Goal: Information Seeking & Learning: Learn about a topic

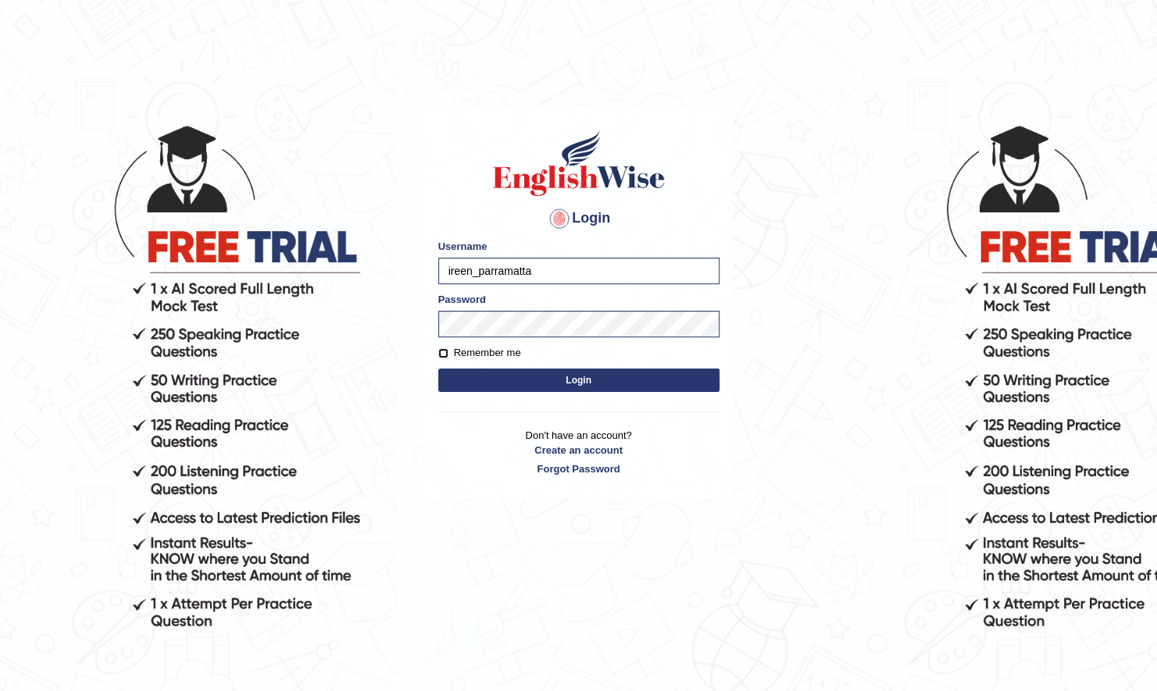
click at [442, 351] on input "Remember me" at bounding box center [443, 353] width 10 height 10
checkbox input "true"
click at [552, 373] on button "Login" at bounding box center [578, 380] width 281 height 23
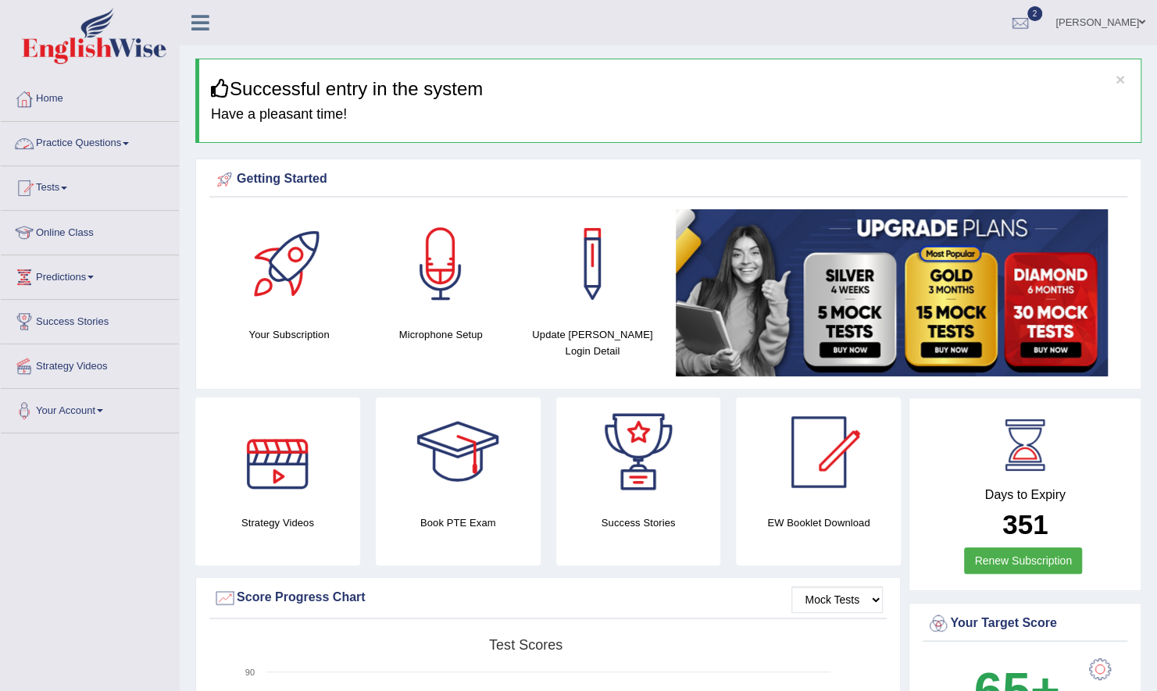
click at [109, 147] on link "Practice Questions" at bounding box center [90, 141] width 178 height 39
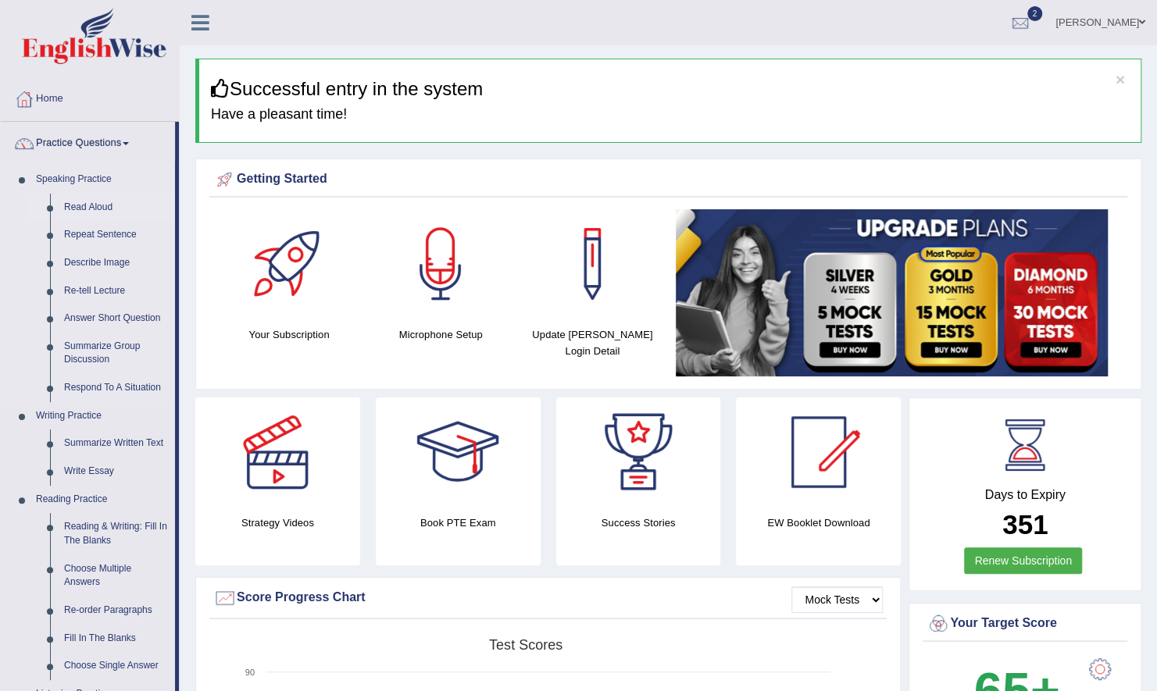
click at [88, 203] on link "Read Aloud" at bounding box center [116, 208] width 118 height 28
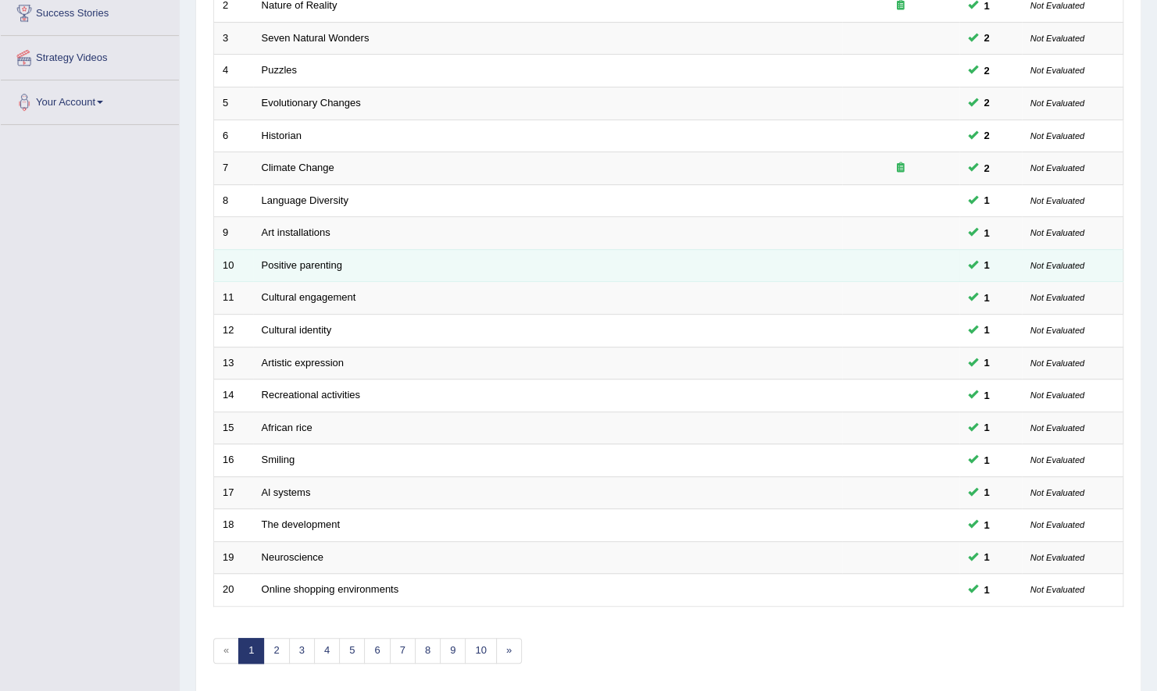
scroll to position [313, 0]
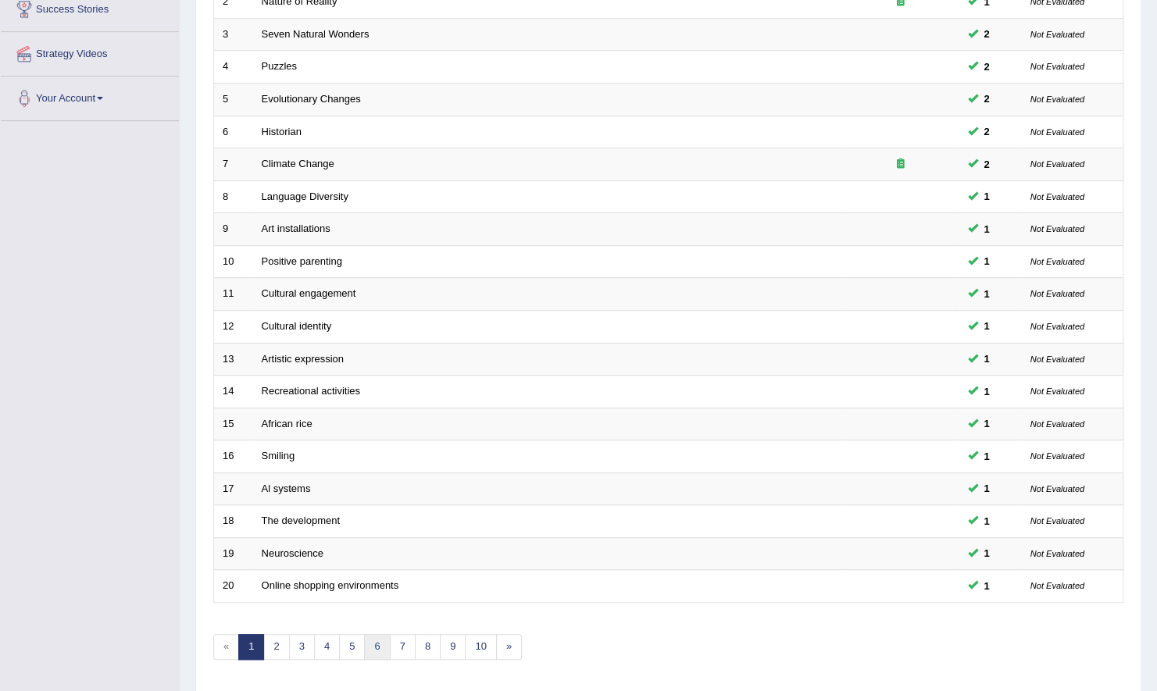
click at [371, 634] on link "6" at bounding box center [377, 647] width 26 height 26
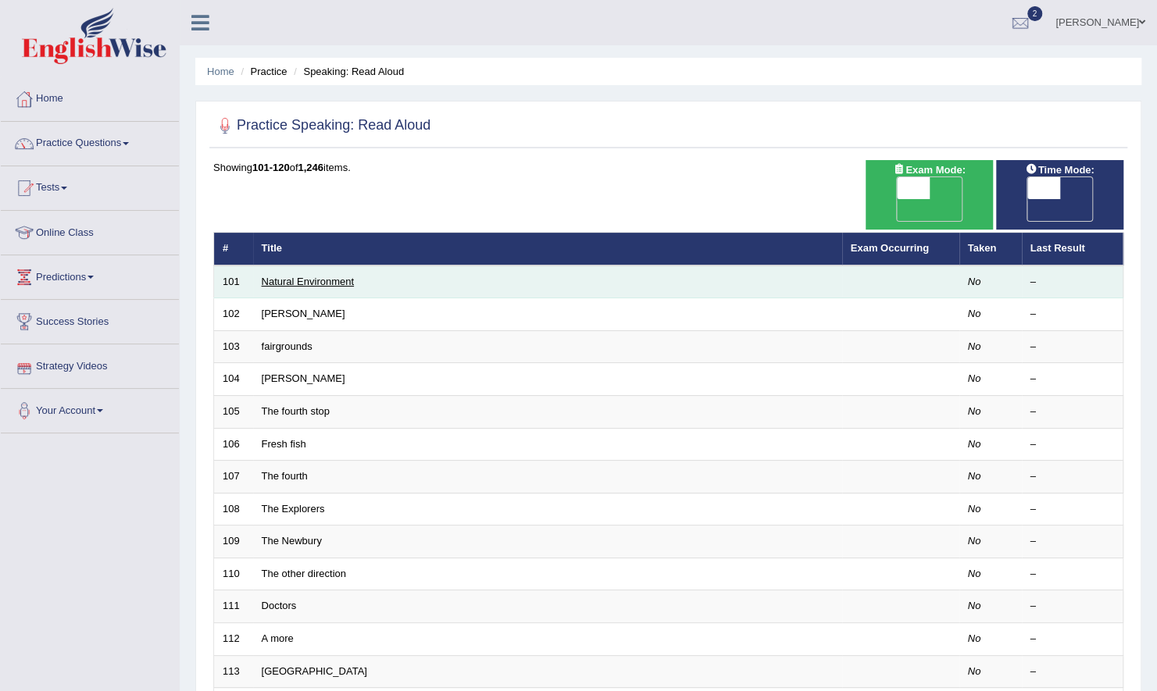
click at [314, 276] on link "Natural Environment" at bounding box center [308, 282] width 93 height 12
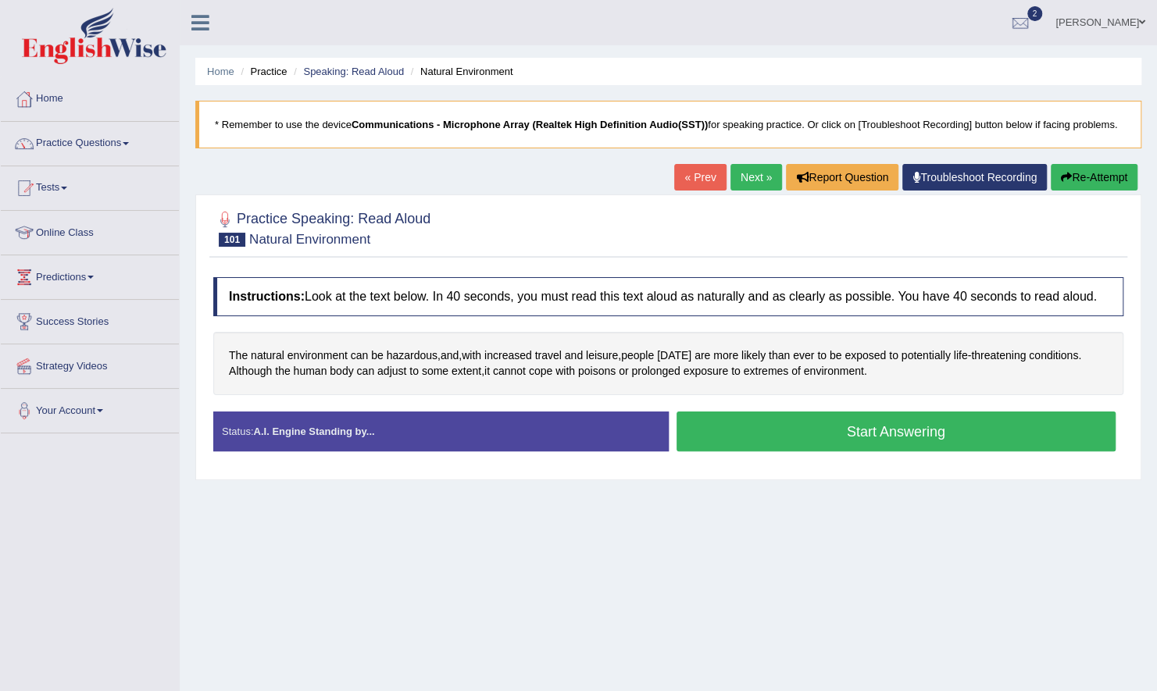
click at [821, 426] on button "Start Answering" at bounding box center [897, 432] width 440 height 40
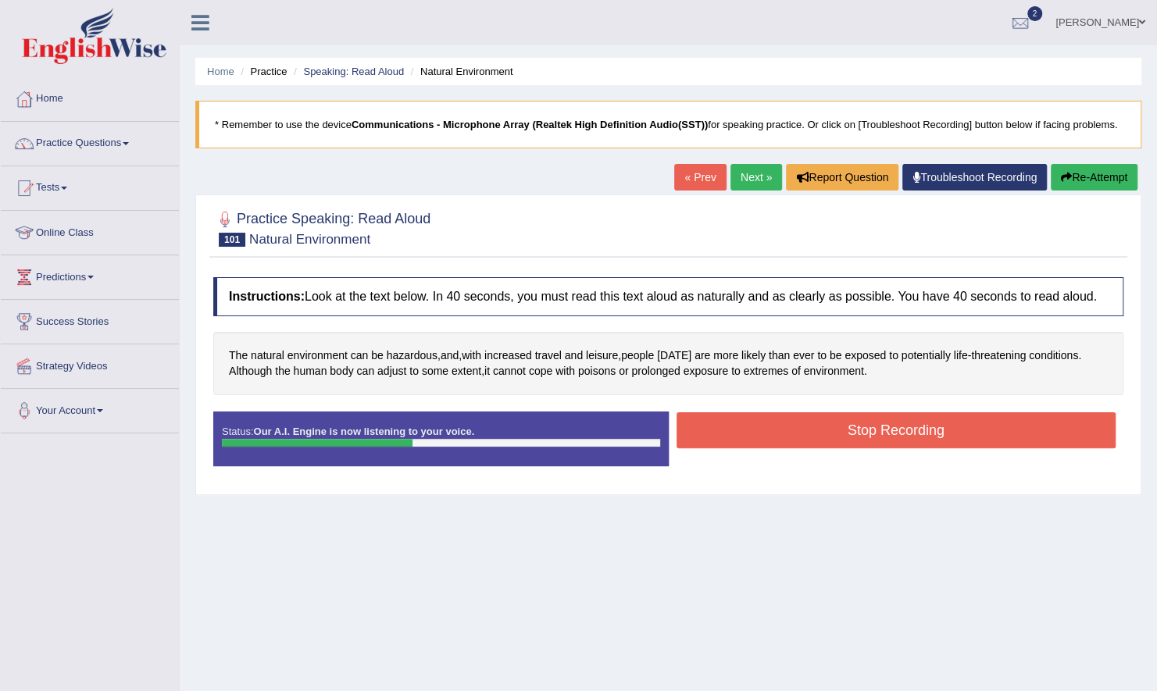
click at [821, 426] on button "Stop Recording" at bounding box center [897, 431] width 440 height 36
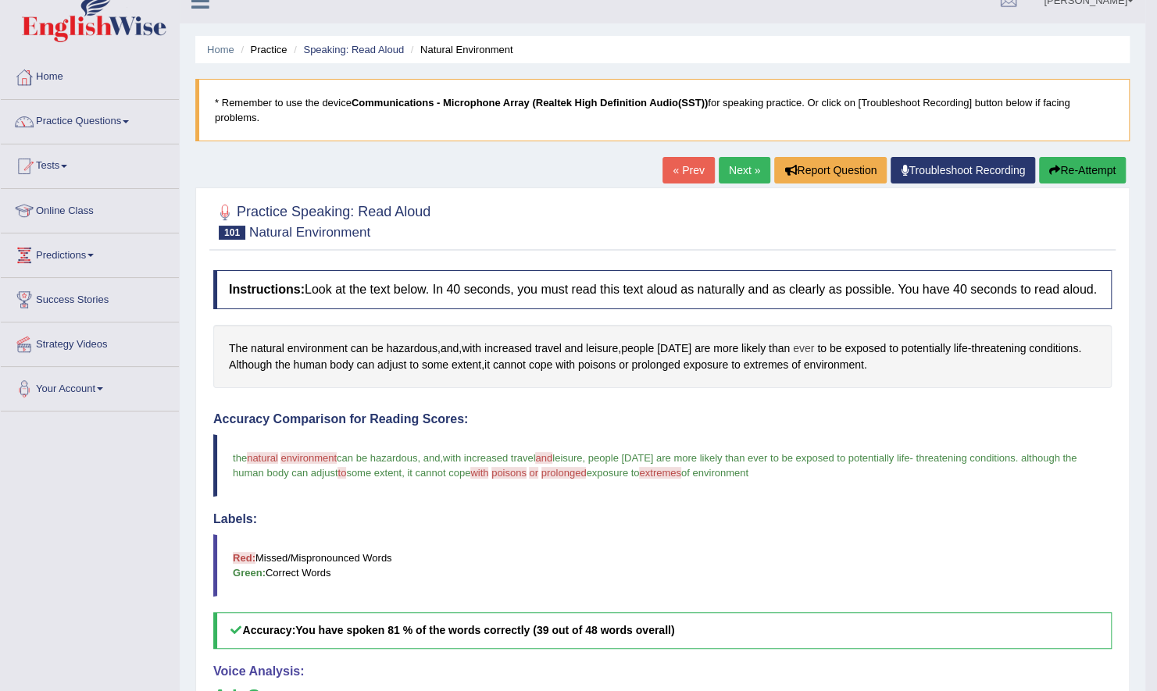
scroll to position [17, 0]
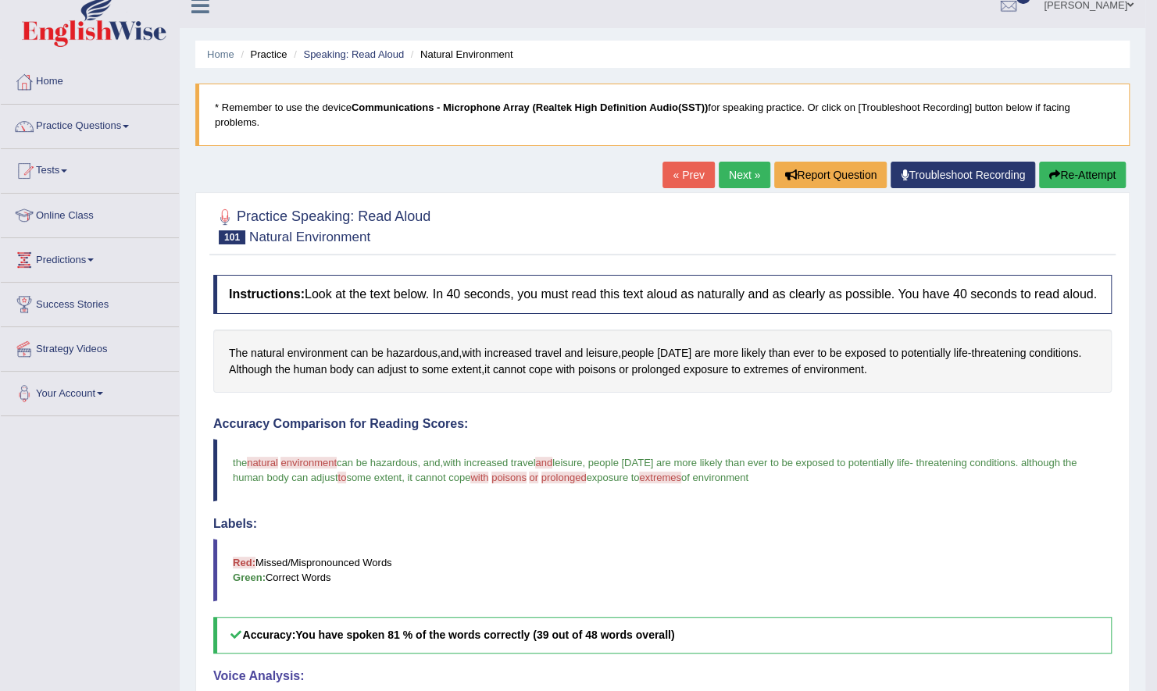
click at [756, 162] on link "Next »" at bounding box center [745, 175] width 52 height 27
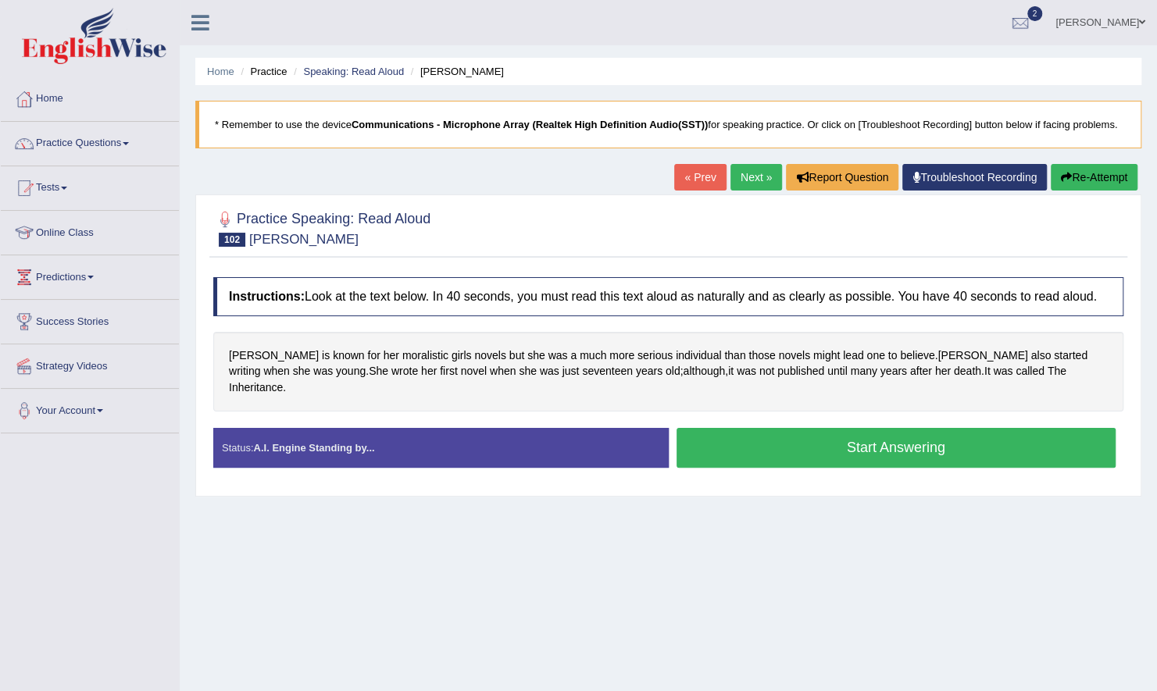
click at [716, 433] on button "Start Answering" at bounding box center [897, 448] width 440 height 40
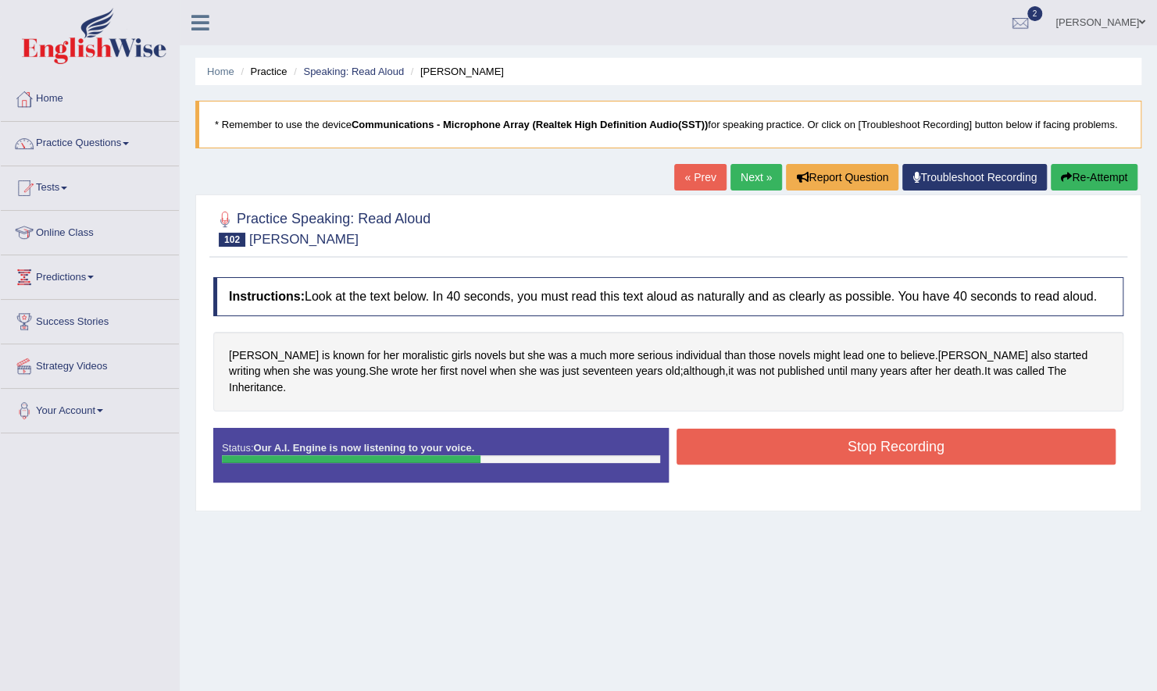
click at [780, 431] on button "Stop Recording" at bounding box center [897, 447] width 440 height 36
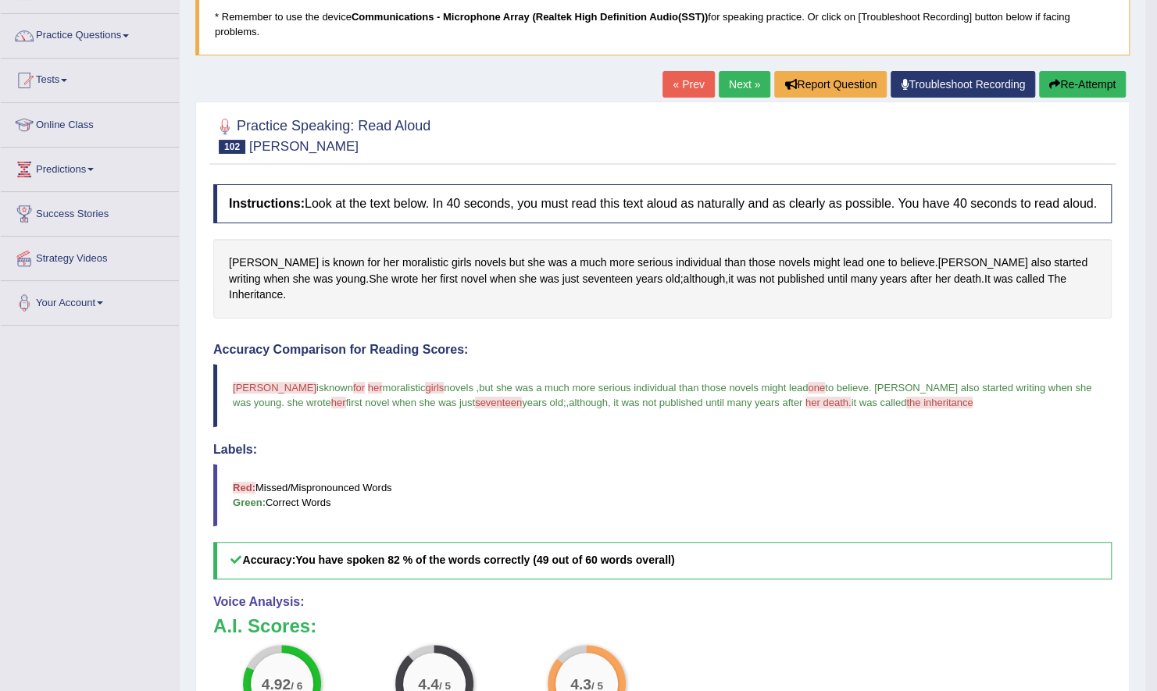
scroll to position [109, 0]
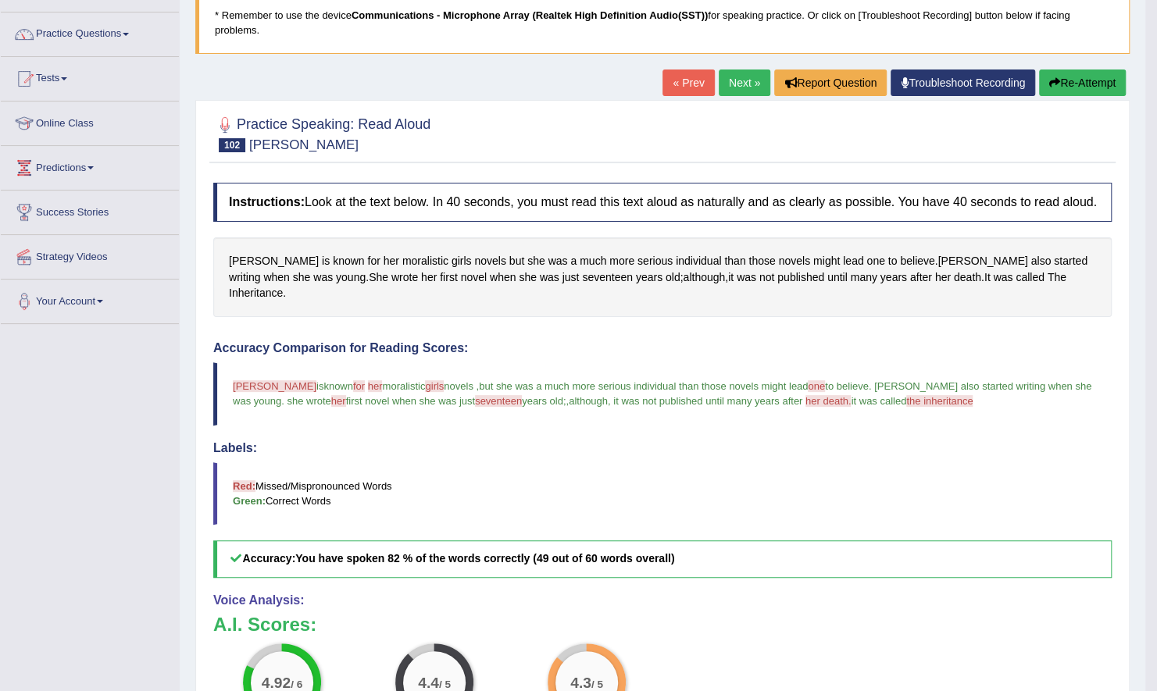
click at [744, 70] on link "Next »" at bounding box center [745, 83] width 52 height 27
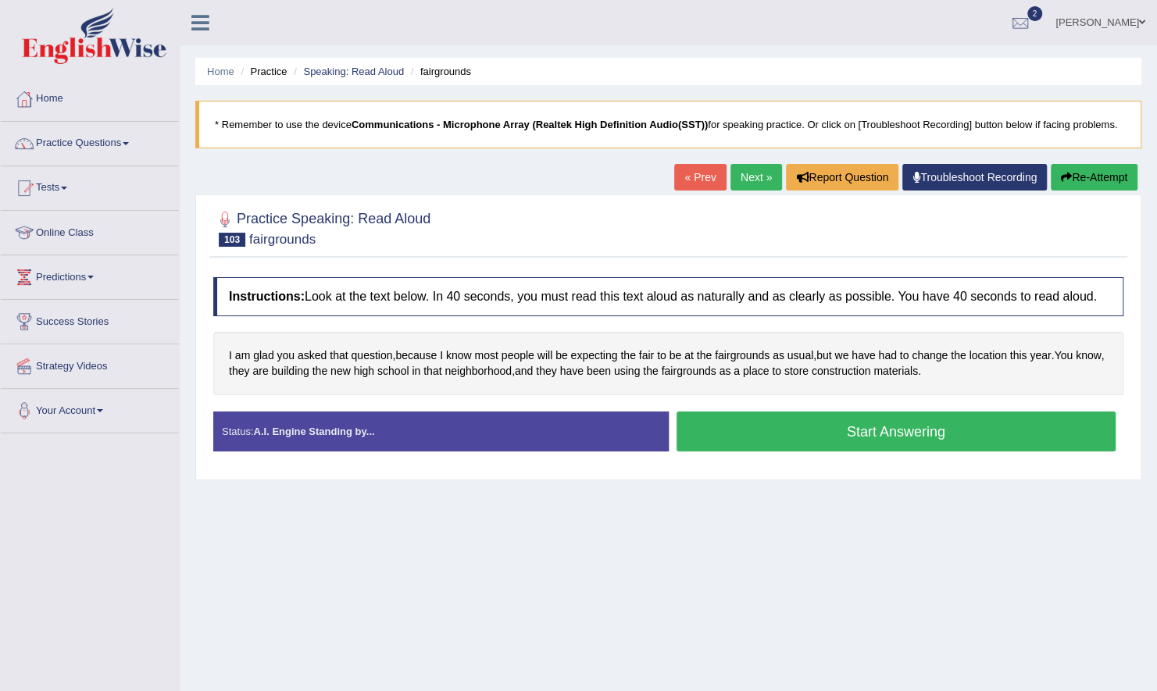
click at [771, 444] on button "Start Answering" at bounding box center [897, 432] width 440 height 40
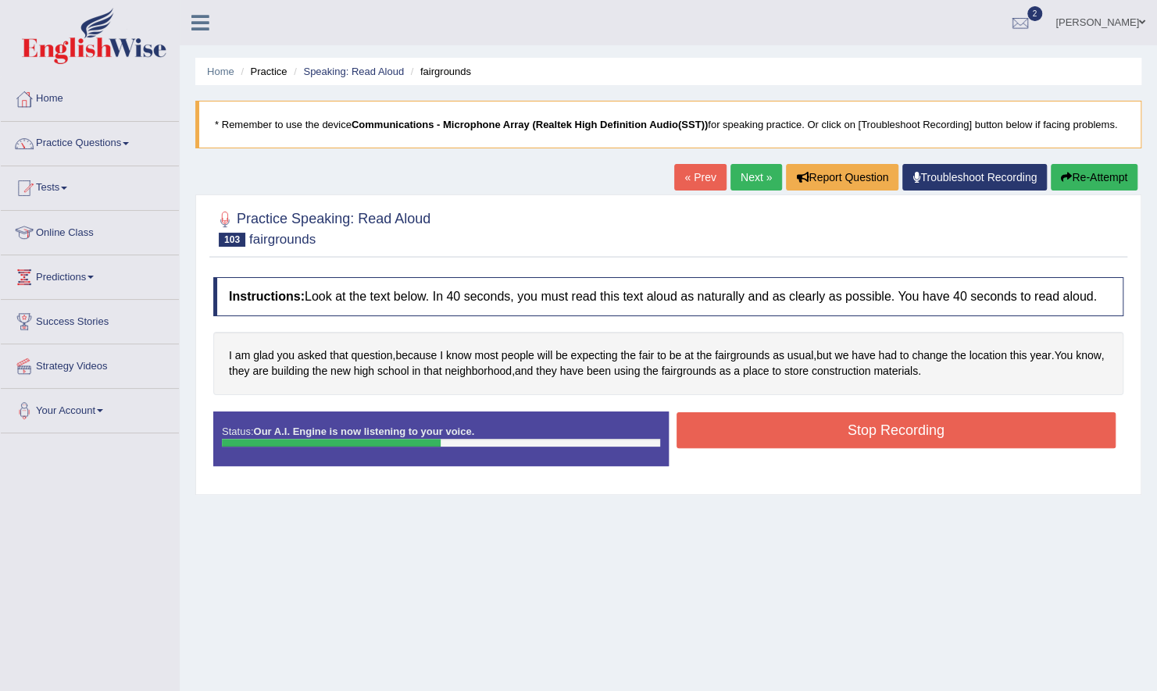
click at [816, 430] on button "Stop Recording" at bounding box center [897, 431] width 440 height 36
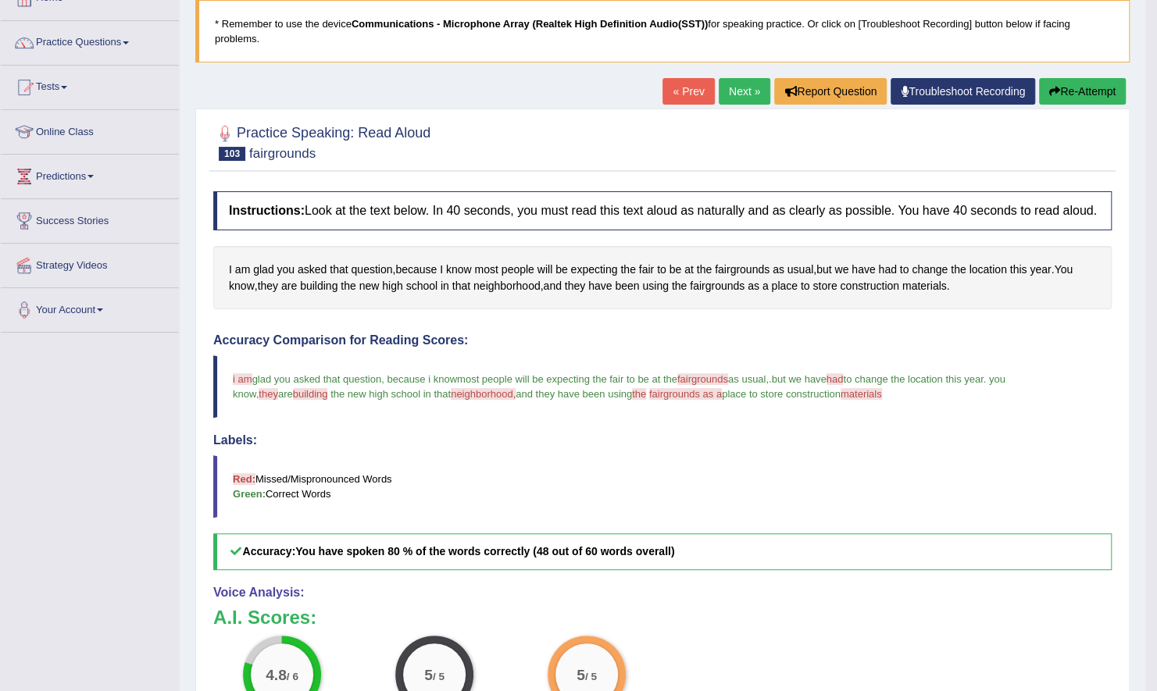
scroll to position [94, 0]
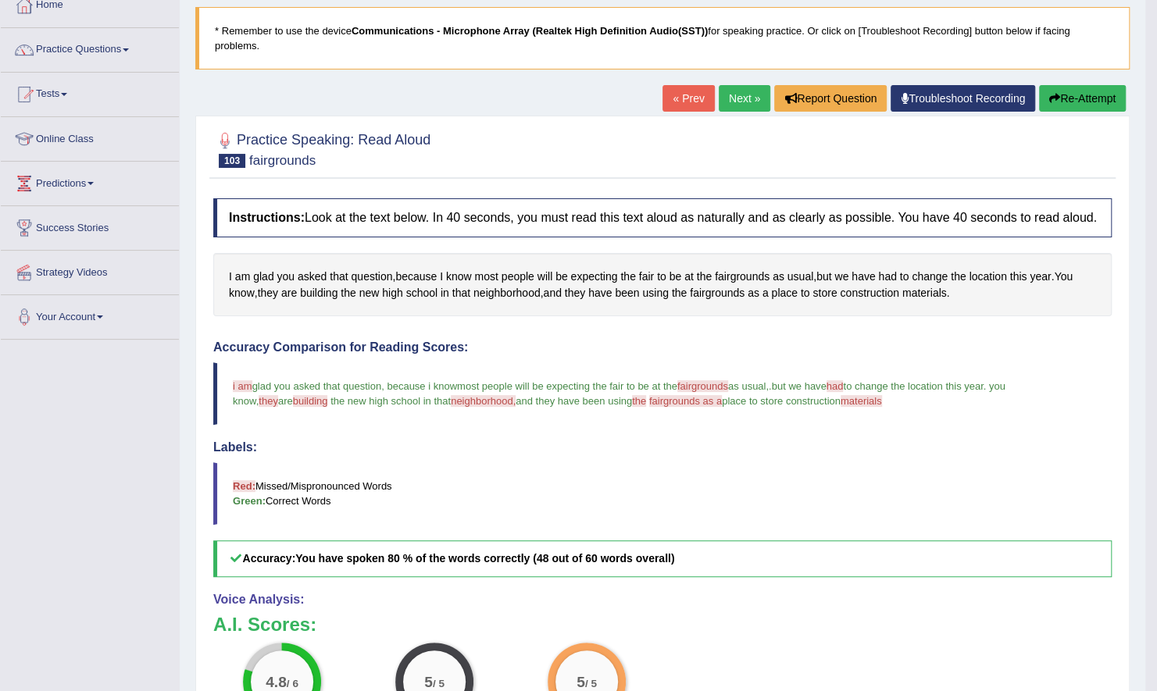
click at [749, 85] on link "Next »" at bounding box center [745, 98] width 52 height 27
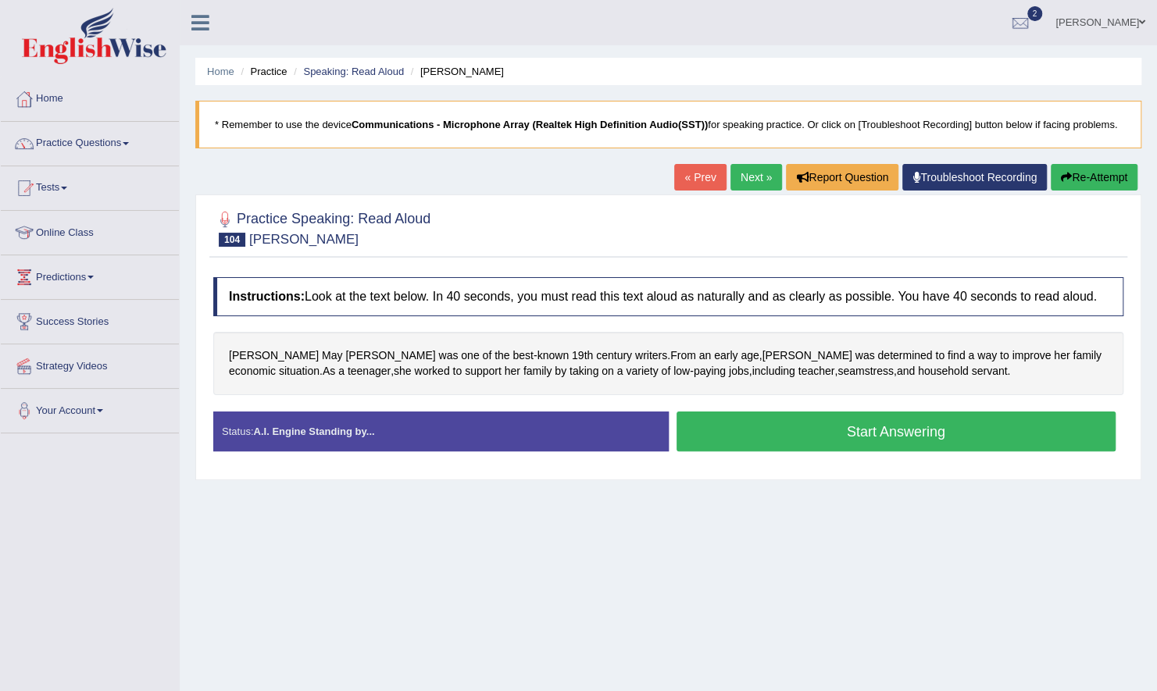
click at [785, 427] on button "Start Answering" at bounding box center [897, 432] width 440 height 40
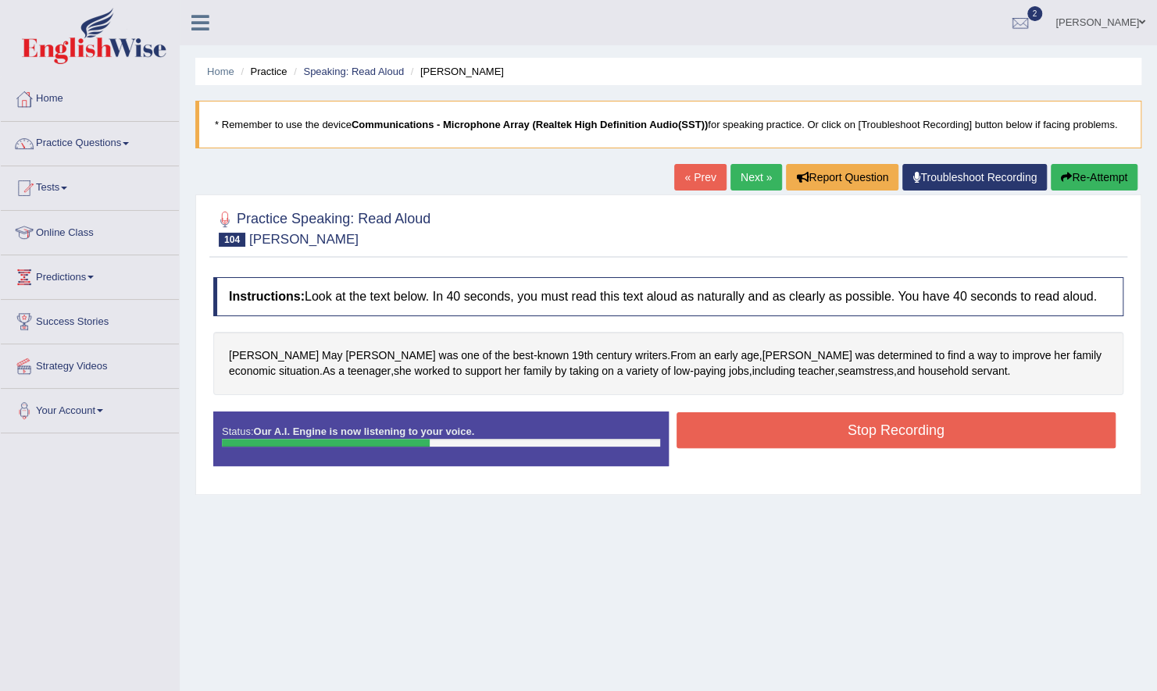
click at [805, 425] on button "Stop Recording" at bounding box center [897, 431] width 440 height 36
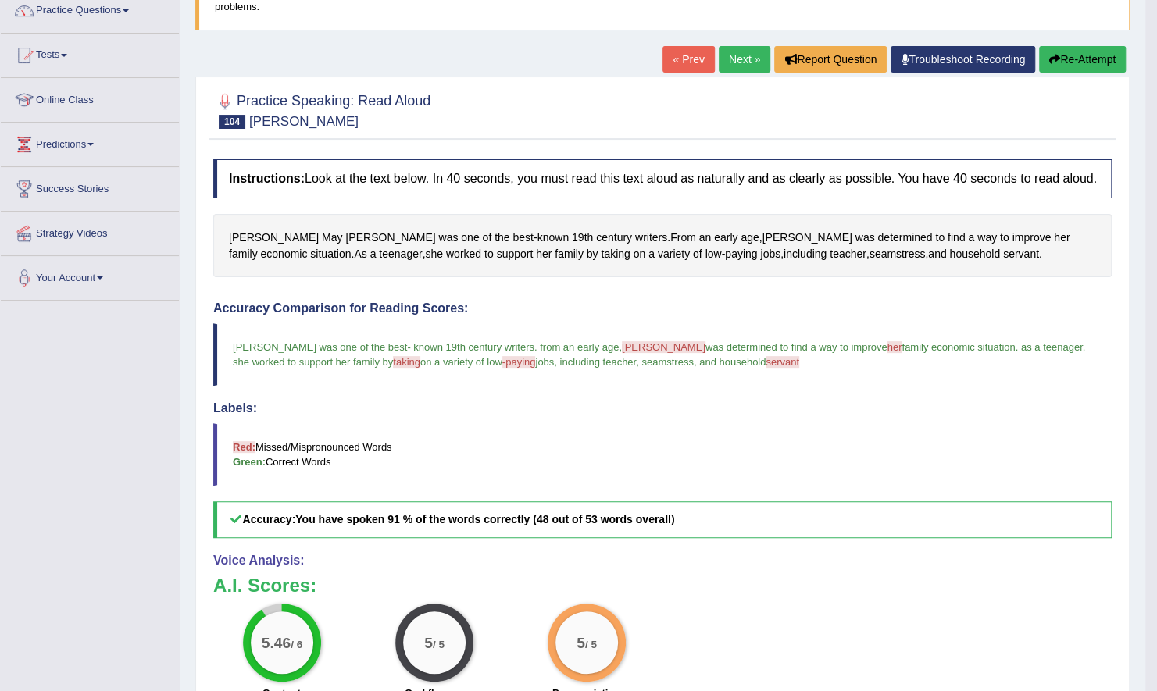
scroll to position [132, 0]
click at [754, 47] on link "Next »" at bounding box center [745, 60] width 52 height 27
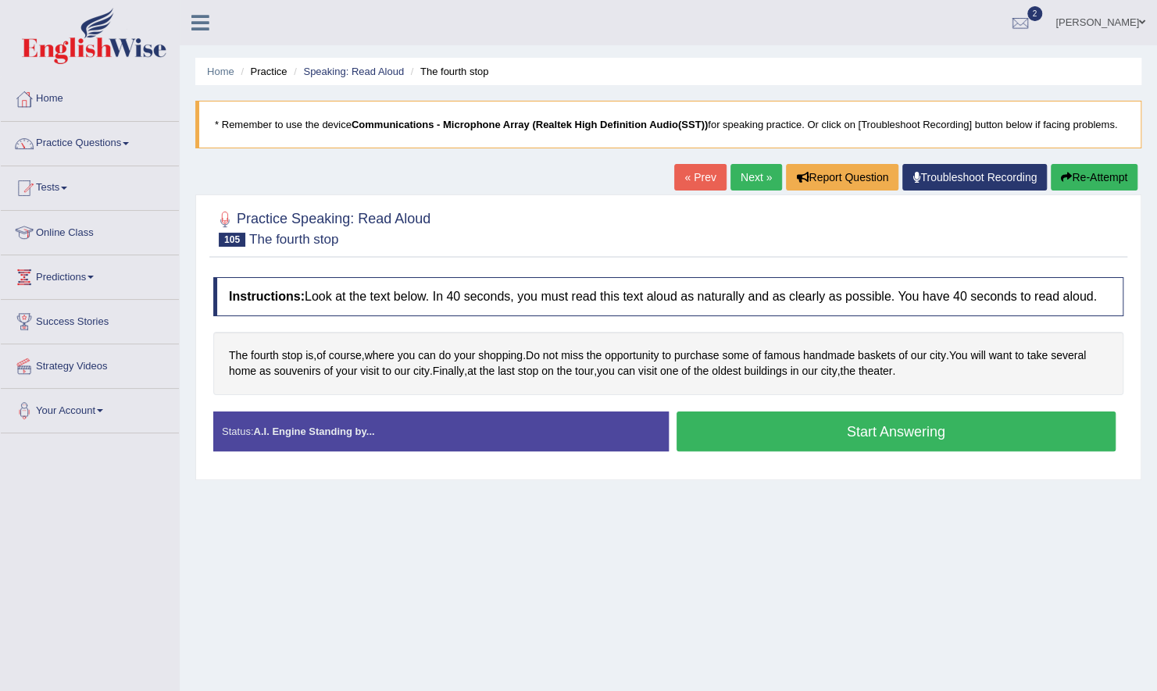
click at [791, 448] on button "Start Answering" at bounding box center [897, 432] width 440 height 40
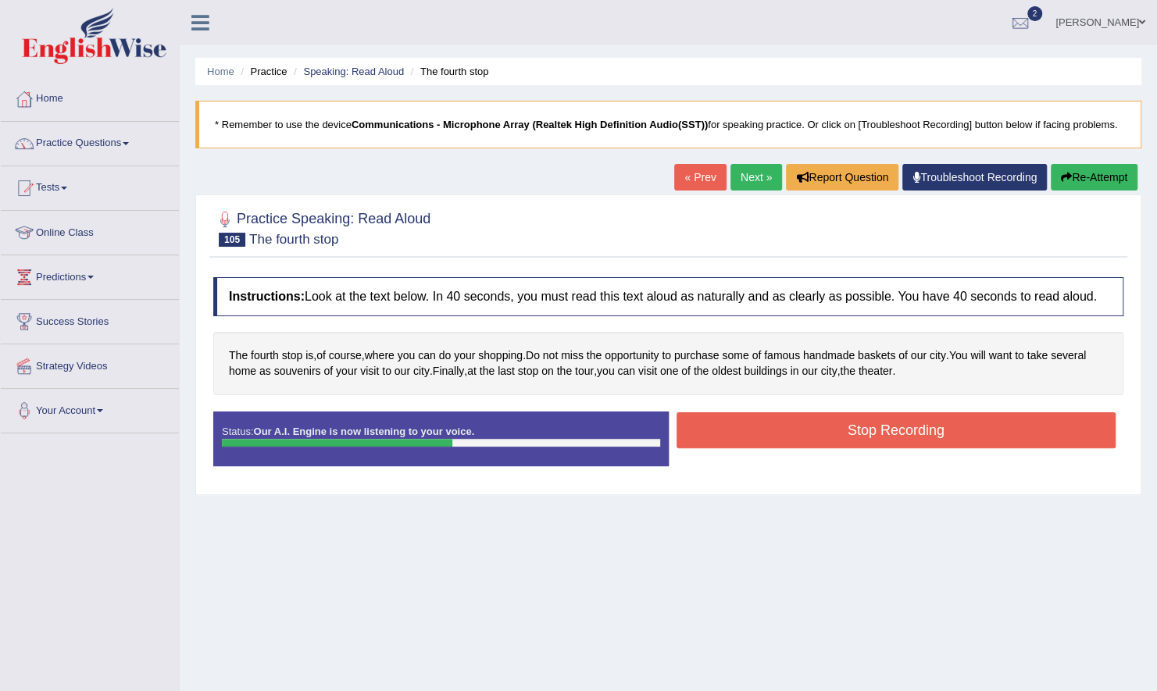
click at [832, 434] on button "Stop Recording" at bounding box center [897, 431] width 440 height 36
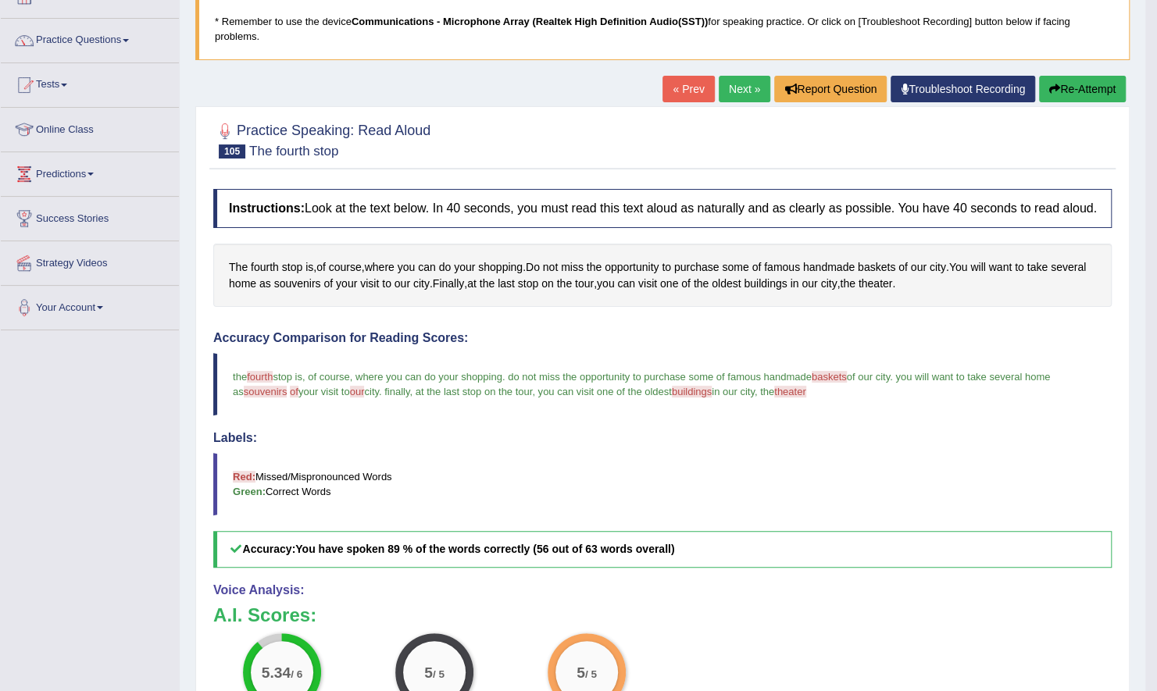
scroll to position [83, 0]
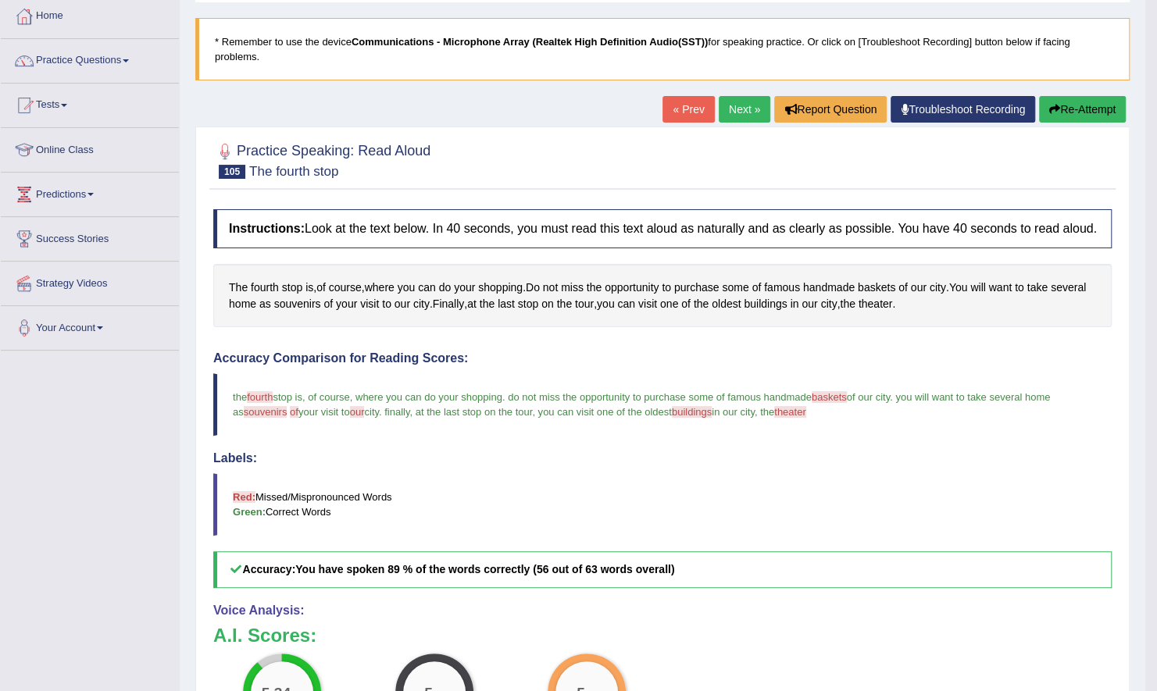
click at [741, 100] on link "Next »" at bounding box center [745, 109] width 52 height 27
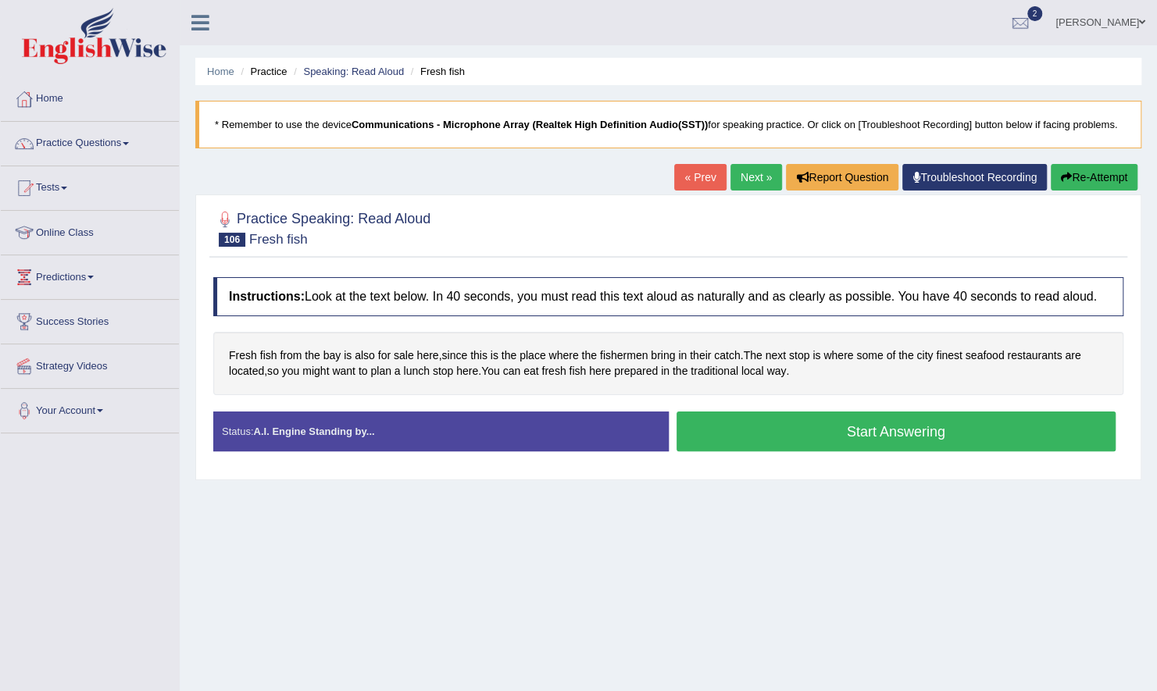
click at [725, 430] on button "Start Answering" at bounding box center [897, 432] width 440 height 40
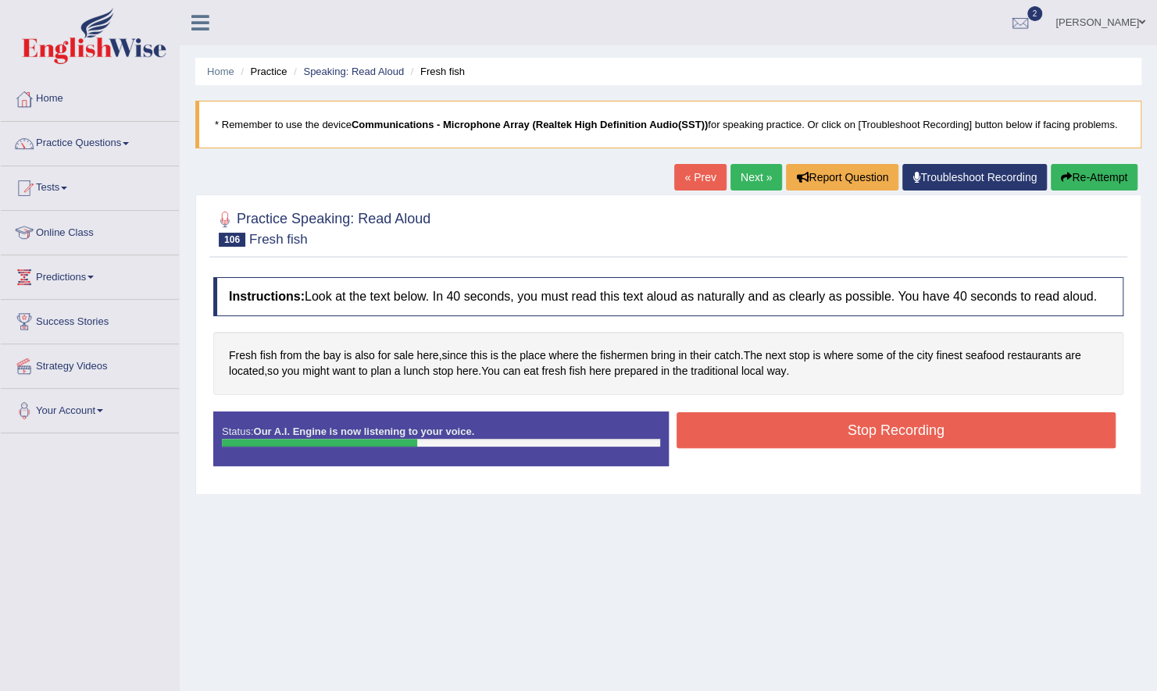
click at [802, 420] on button "Stop Recording" at bounding box center [897, 431] width 440 height 36
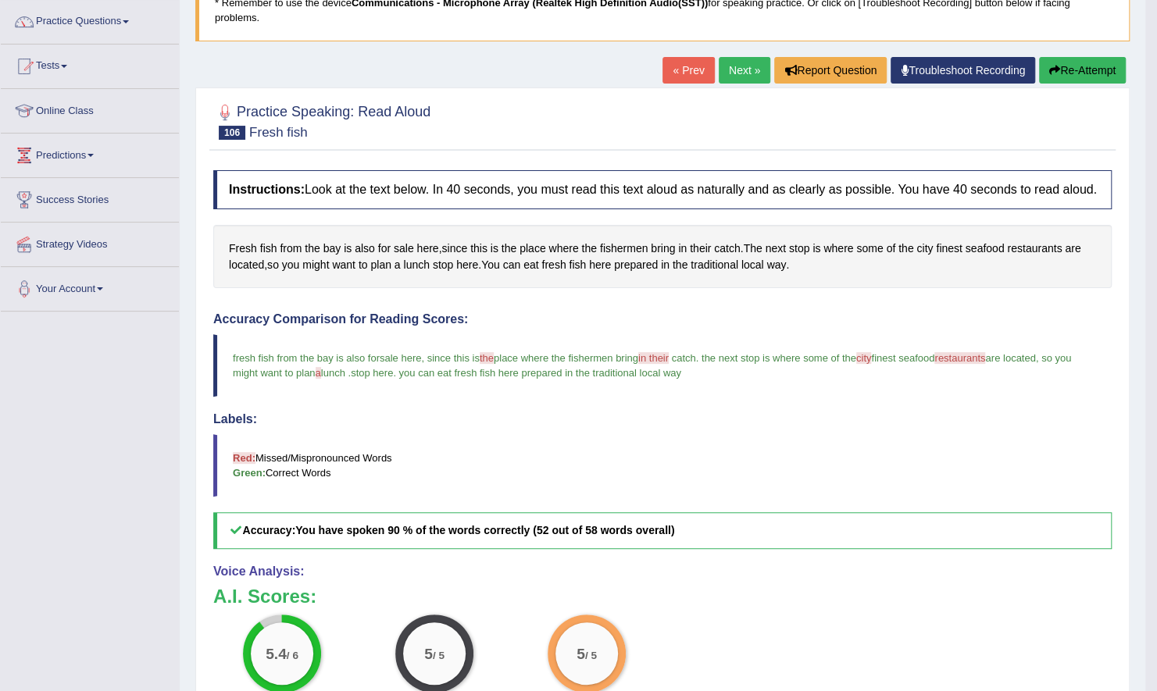
scroll to position [55, 0]
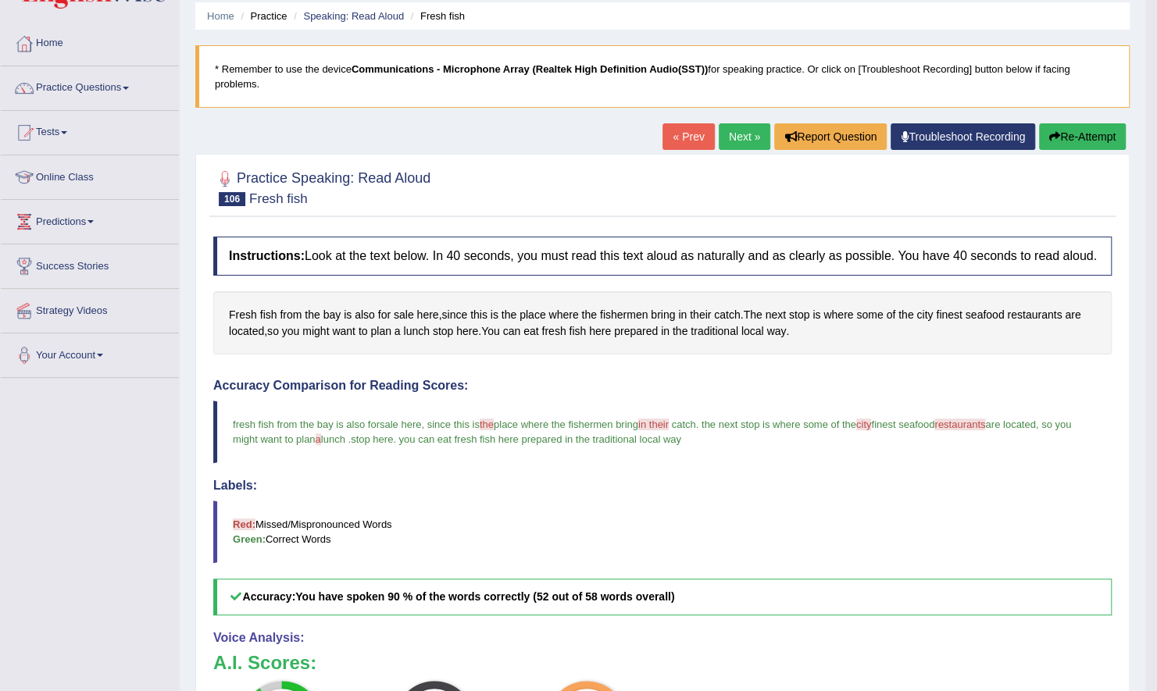
click at [739, 125] on link "Next »" at bounding box center [745, 136] width 52 height 27
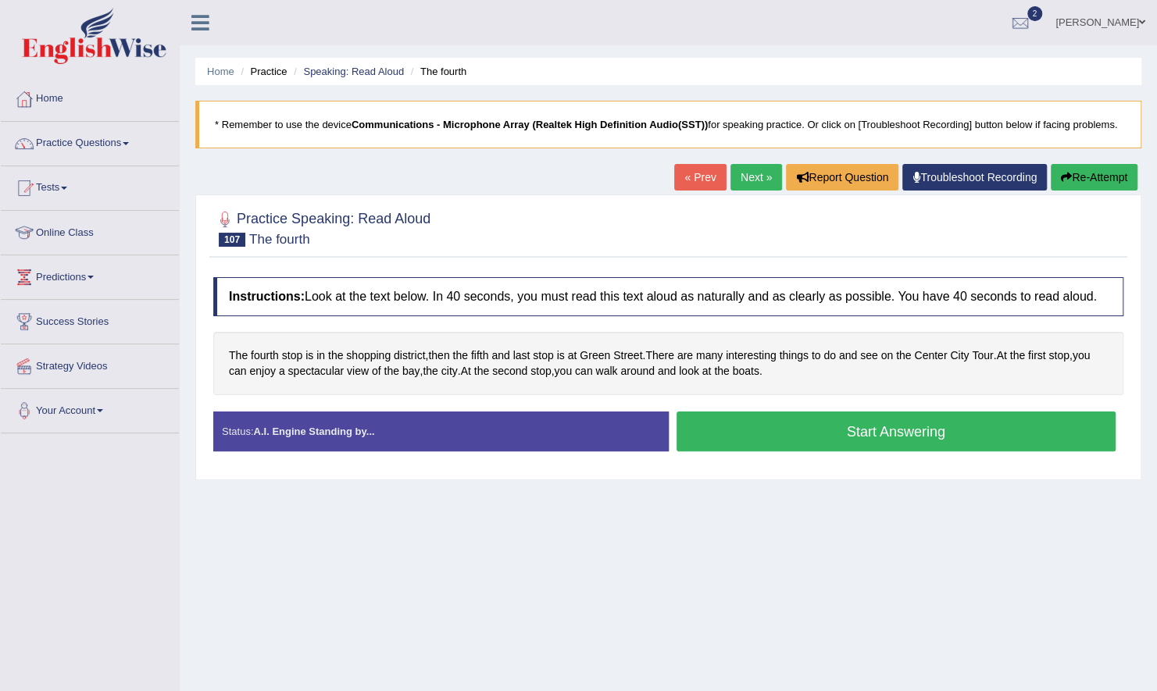
click at [747, 419] on button "Start Answering" at bounding box center [897, 432] width 440 height 40
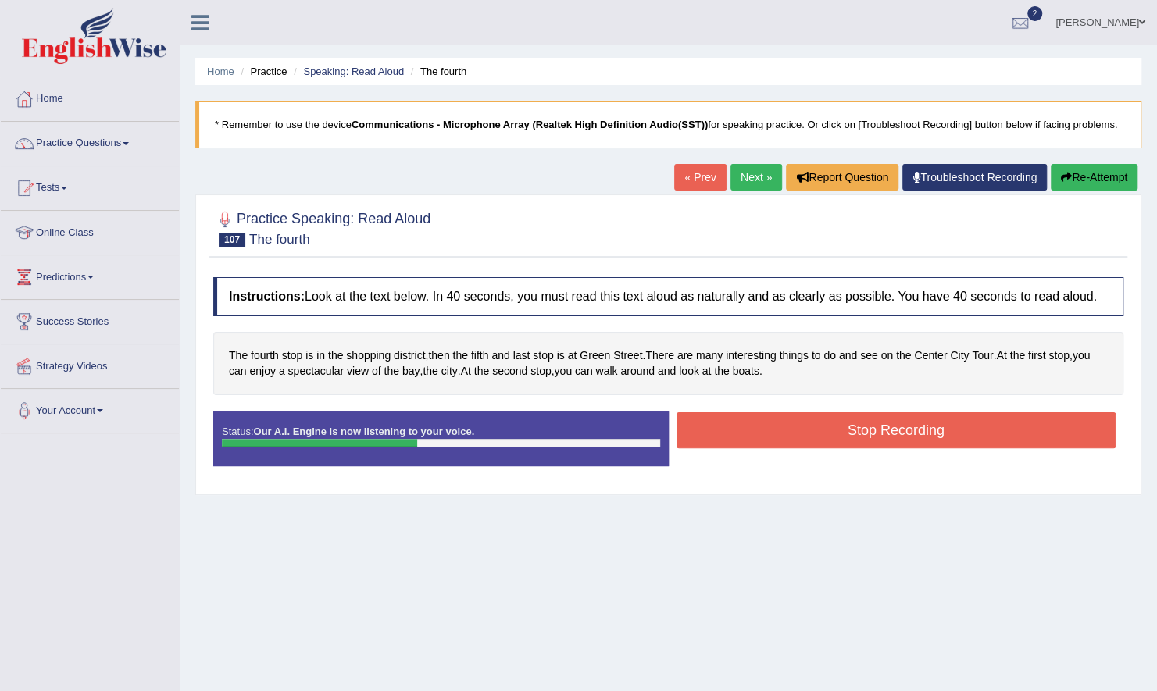
click at [792, 431] on button "Stop Recording" at bounding box center [897, 431] width 440 height 36
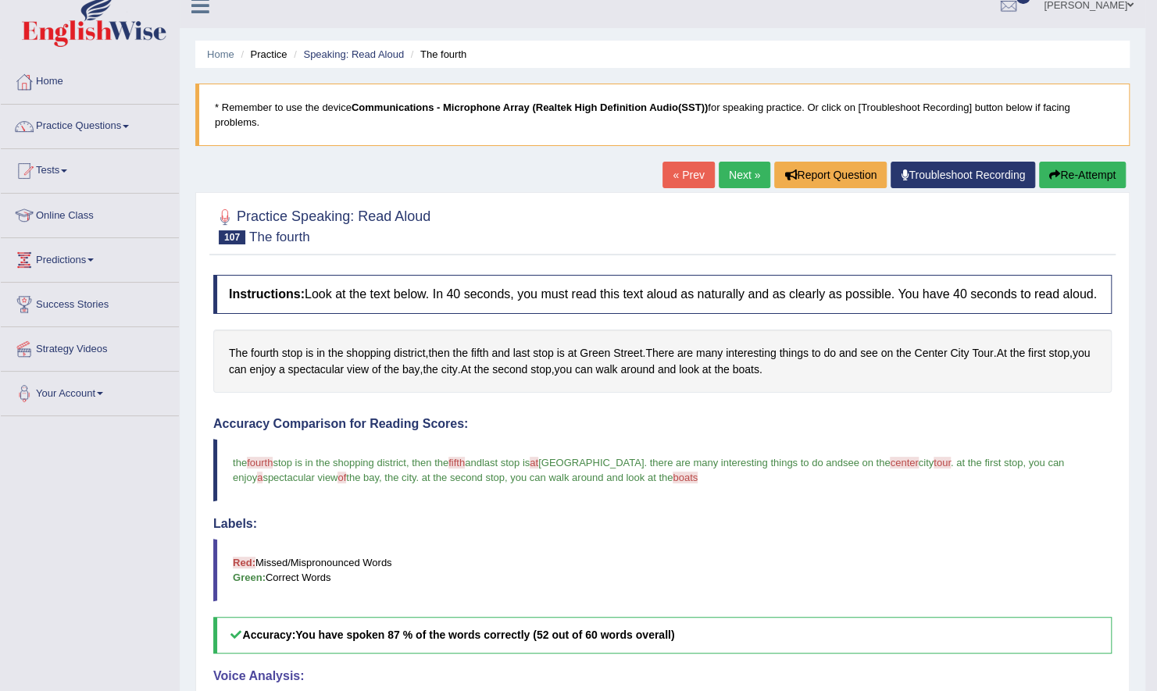
scroll to position [14, 0]
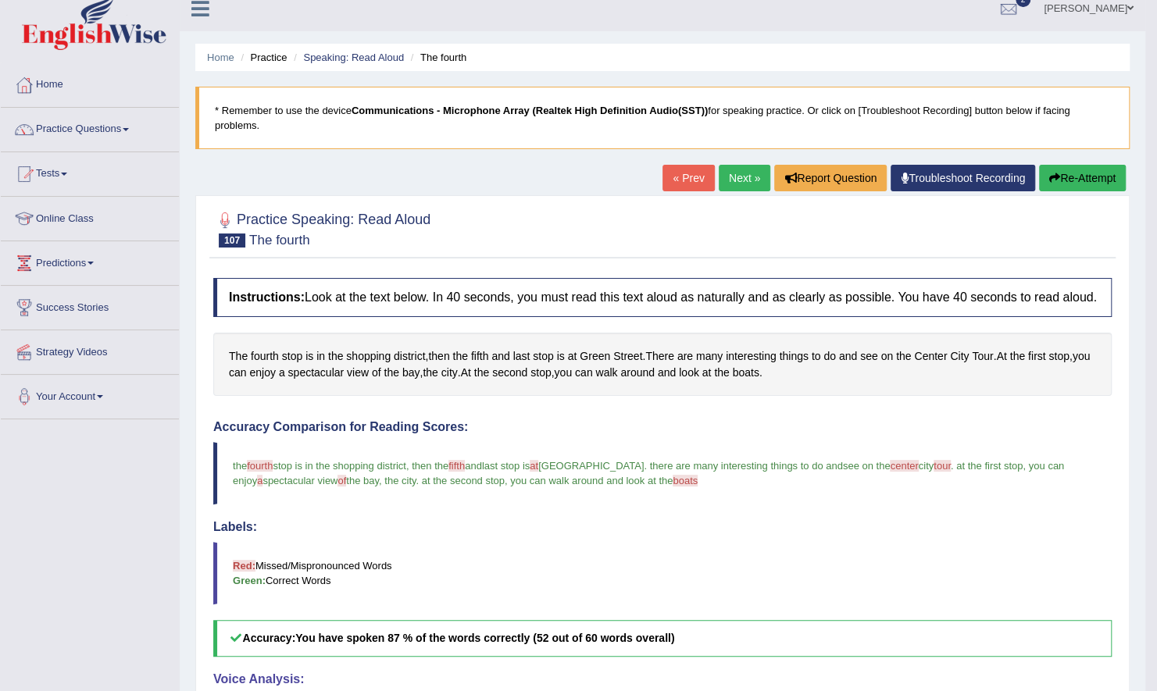
click at [733, 172] on link "Next »" at bounding box center [745, 178] width 52 height 27
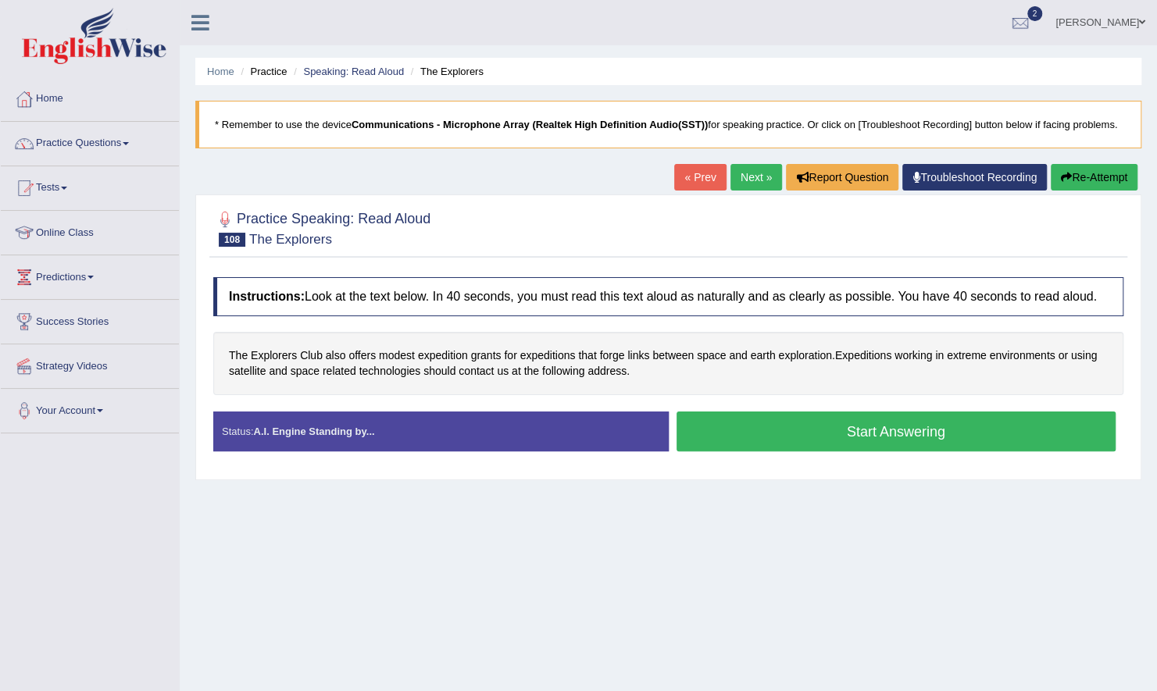
click at [796, 431] on button "Start Answering" at bounding box center [897, 432] width 440 height 40
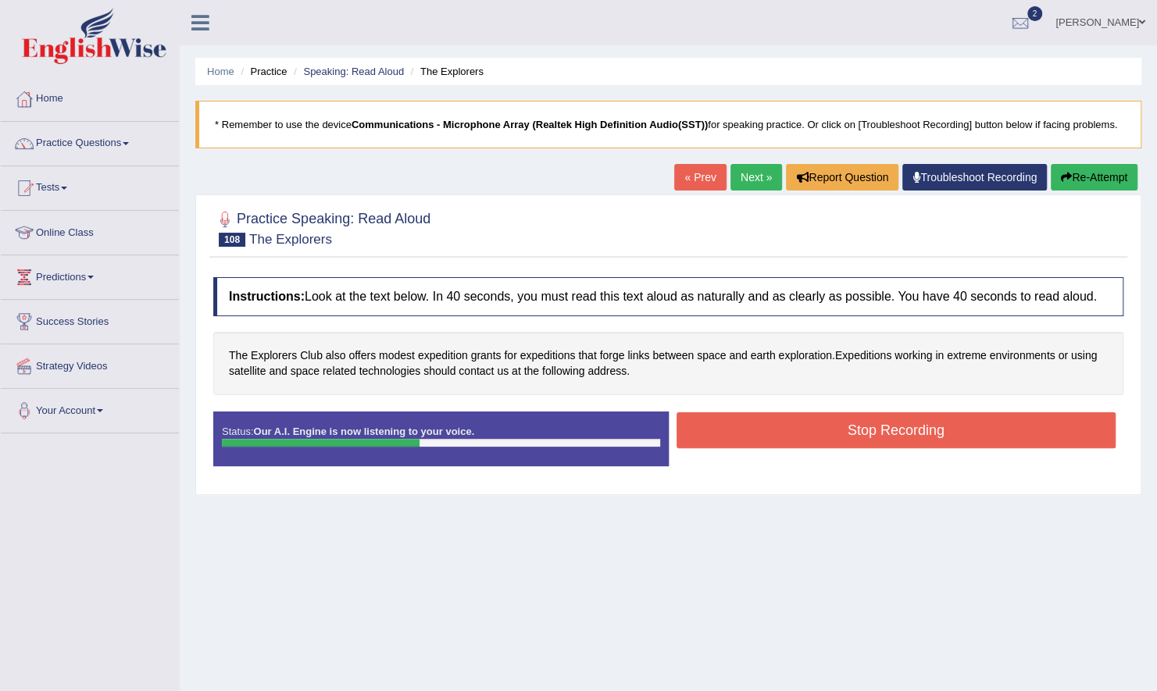
click at [783, 431] on button "Stop Recording" at bounding box center [897, 431] width 440 height 36
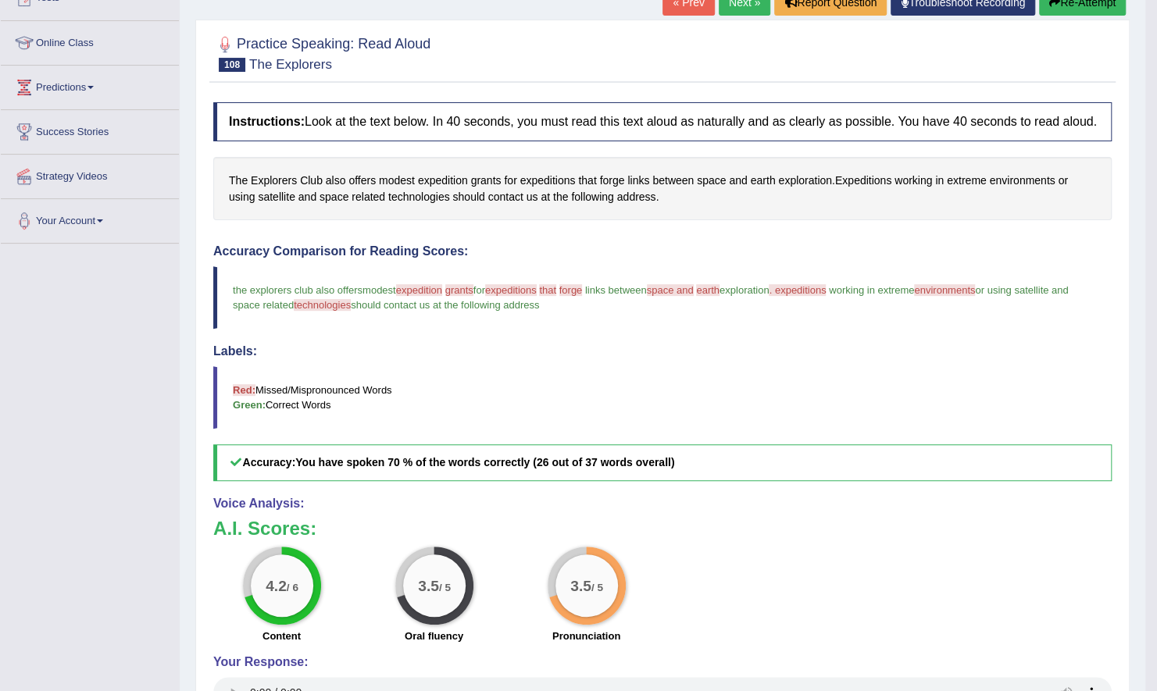
scroll to position [110, 0]
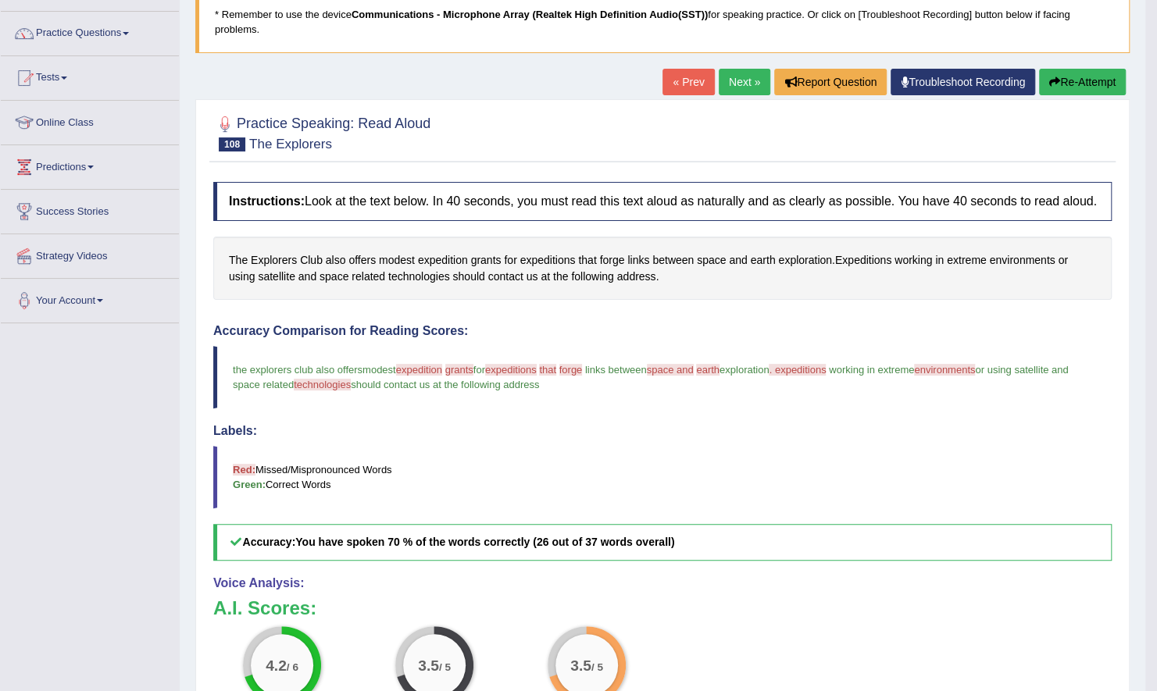
click at [744, 72] on link "Next »" at bounding box center [745, 82] width 52 height 27
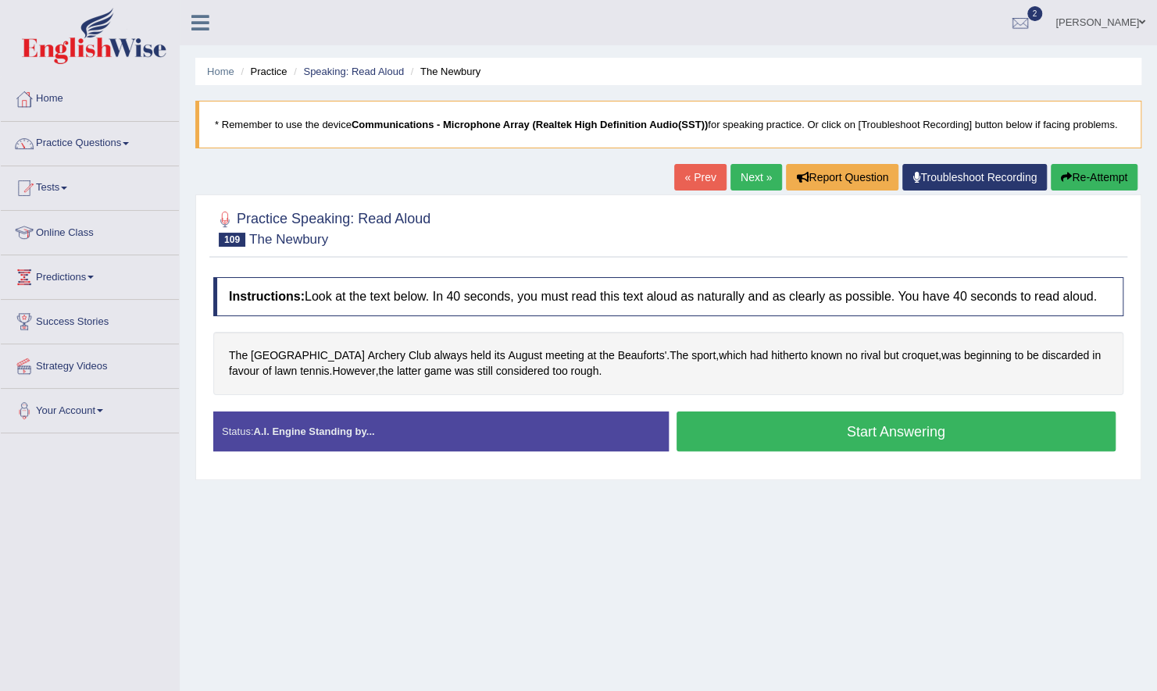
click at [770, 445] on button "Start Answering" at bounding box center [897, 432] width 440 height 40
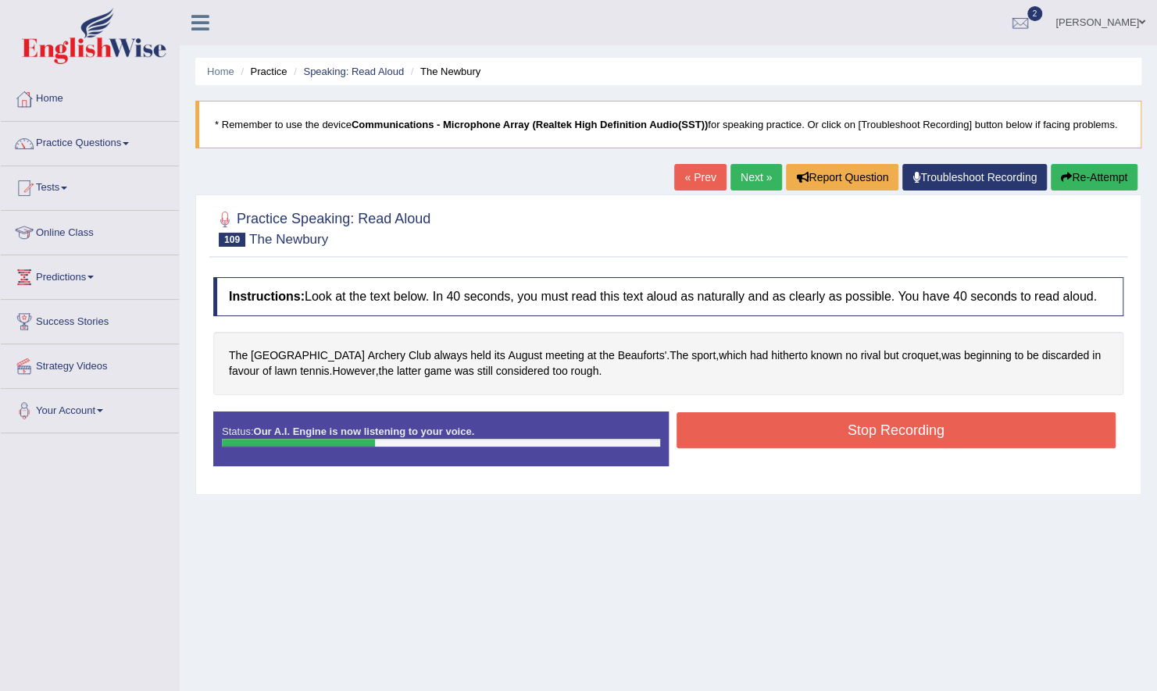
click at [774, 421] on button "Stop Recording" at bounding box center [897, 431] width 440 height 36
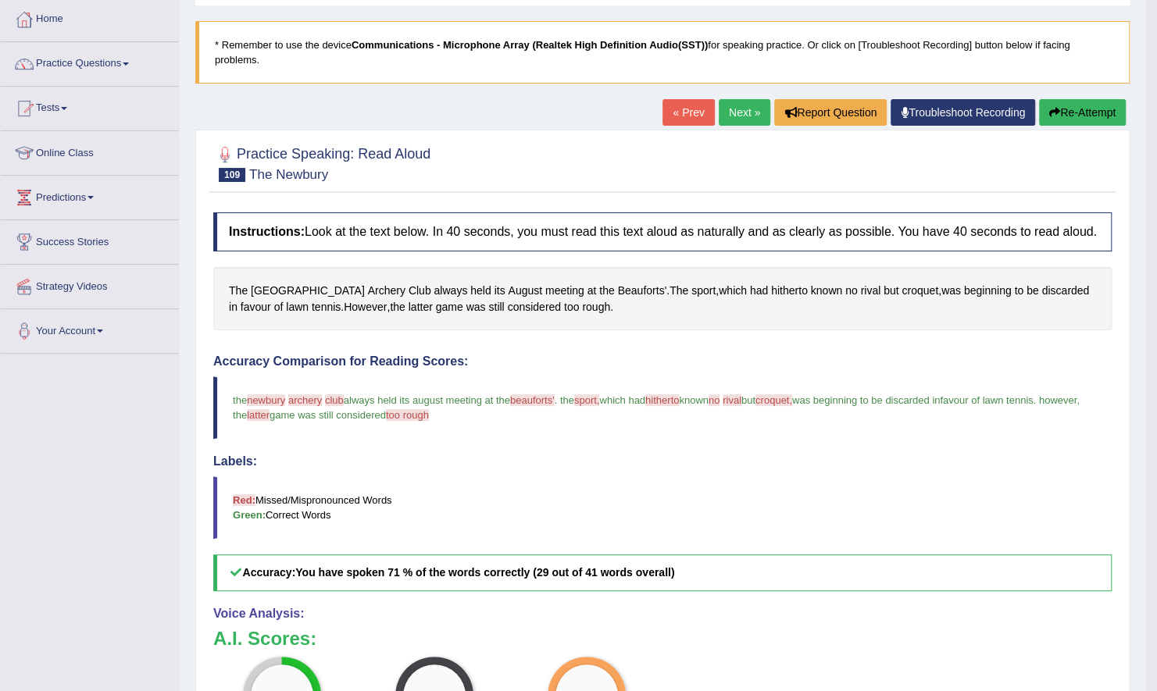
scroll to position [77, 0]
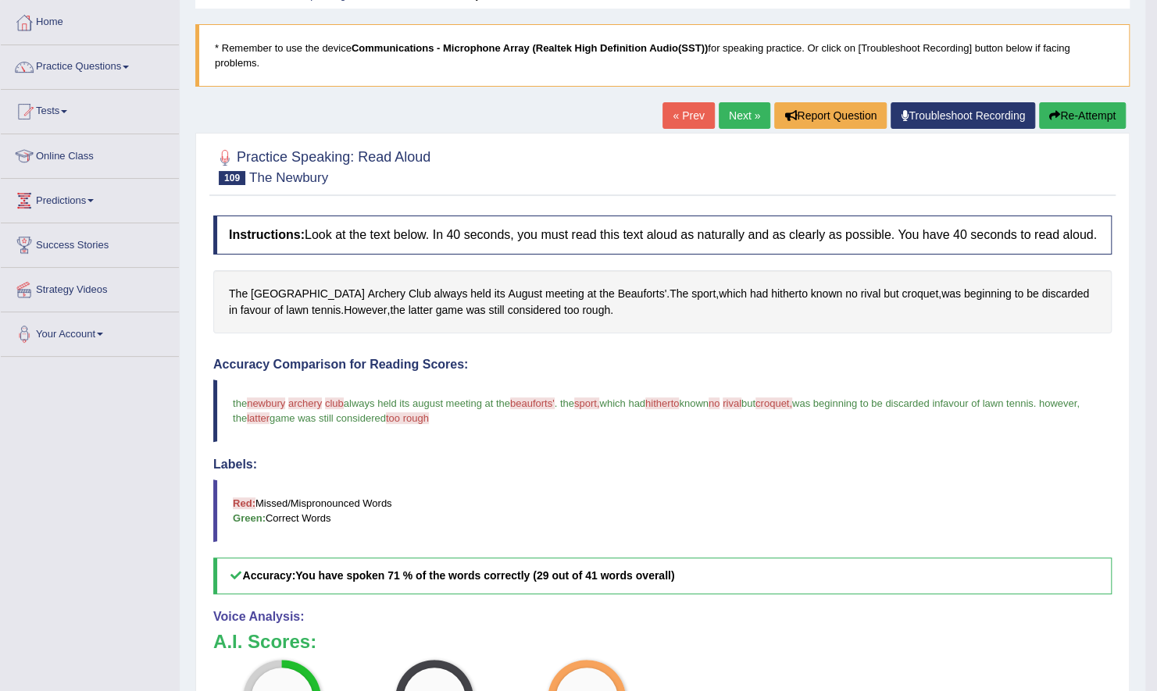
click at [745, 106] on link "Next »" at bounding box center [745, 115] width 52 height 27
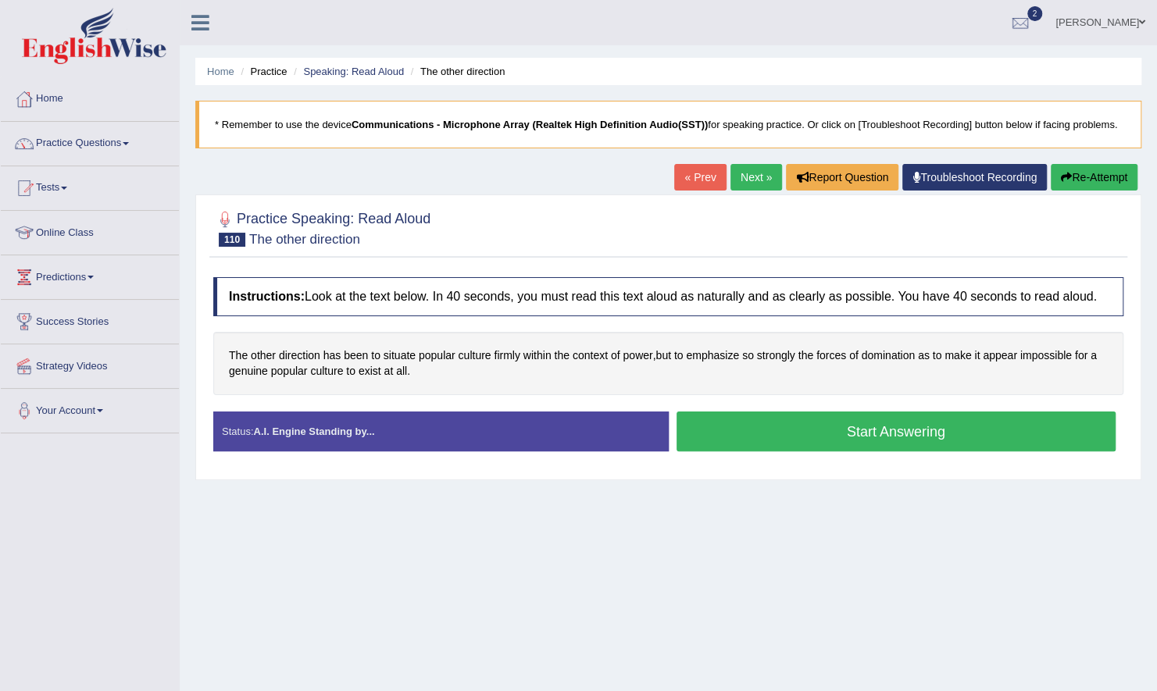
click at [802, 422] on button "Start Answering" at bounding box center [897, 432] width 440 height 40
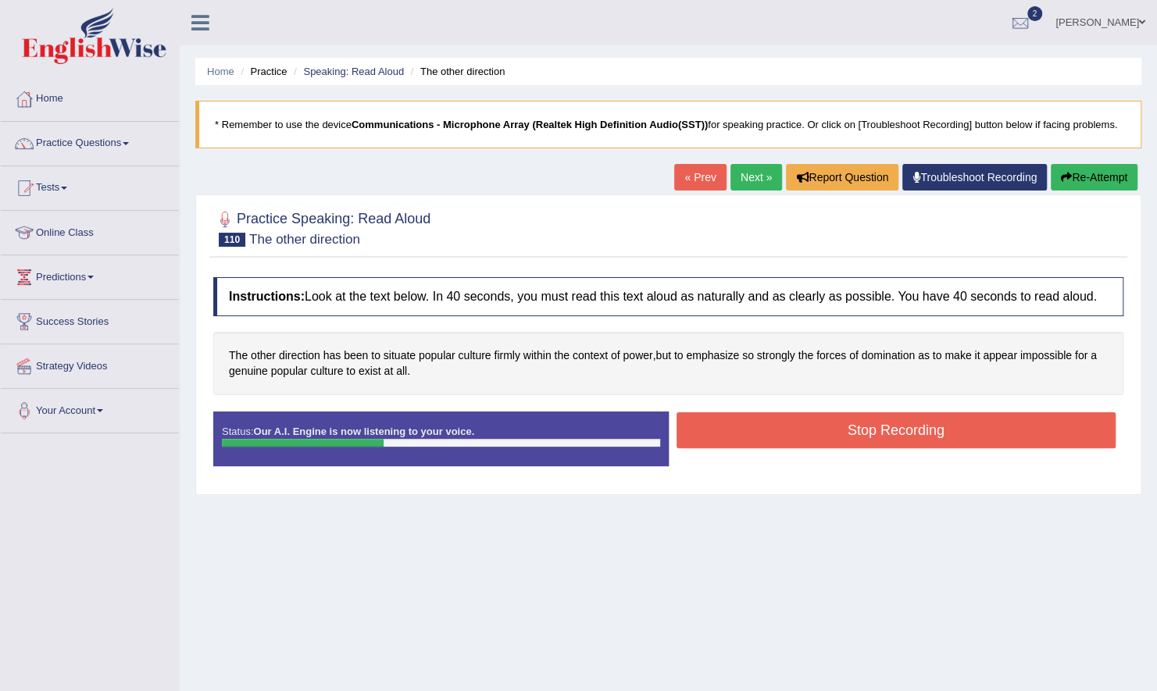
click at [805, 422] on button "Stop Recording" at bounding box center [897, 431] width 440 height 36
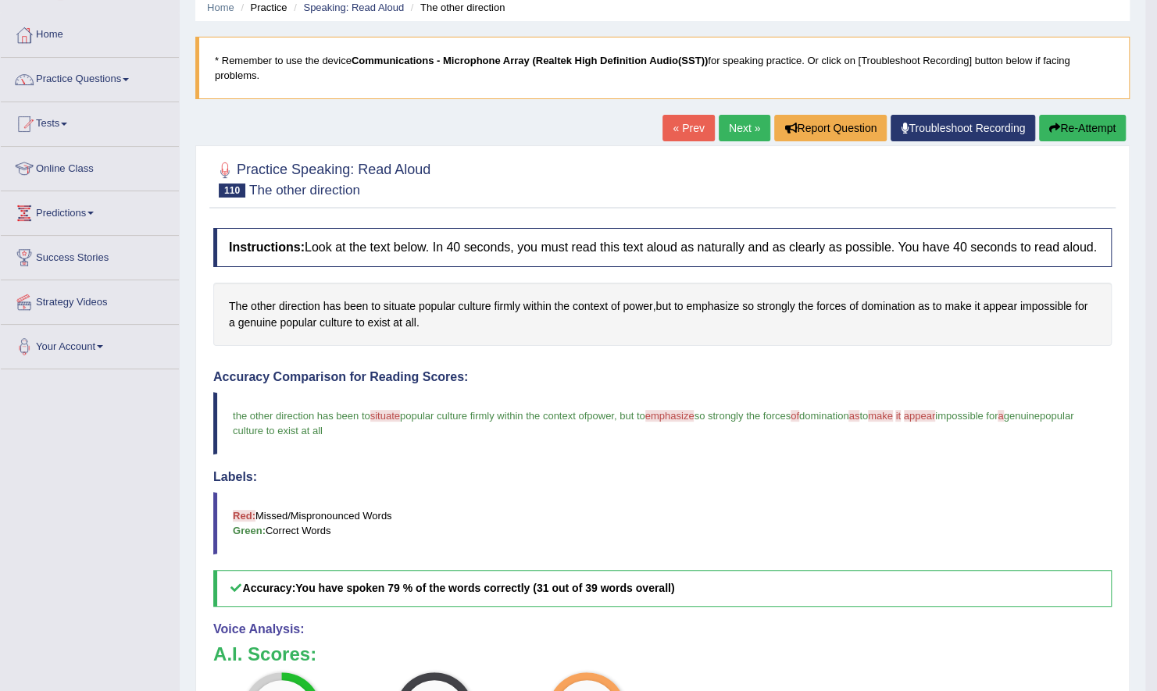
scroll to position [59, 0]
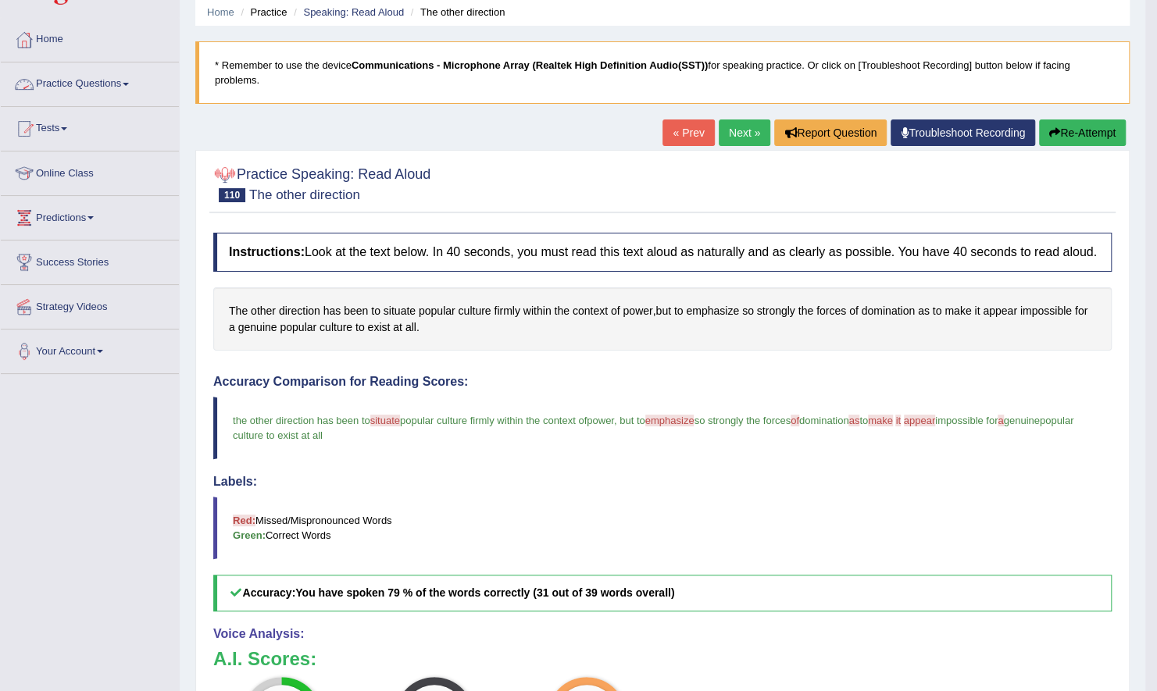
click at [136, 84] on link "Practice Questions" at bounding box center [90, 82] width 178 height 39
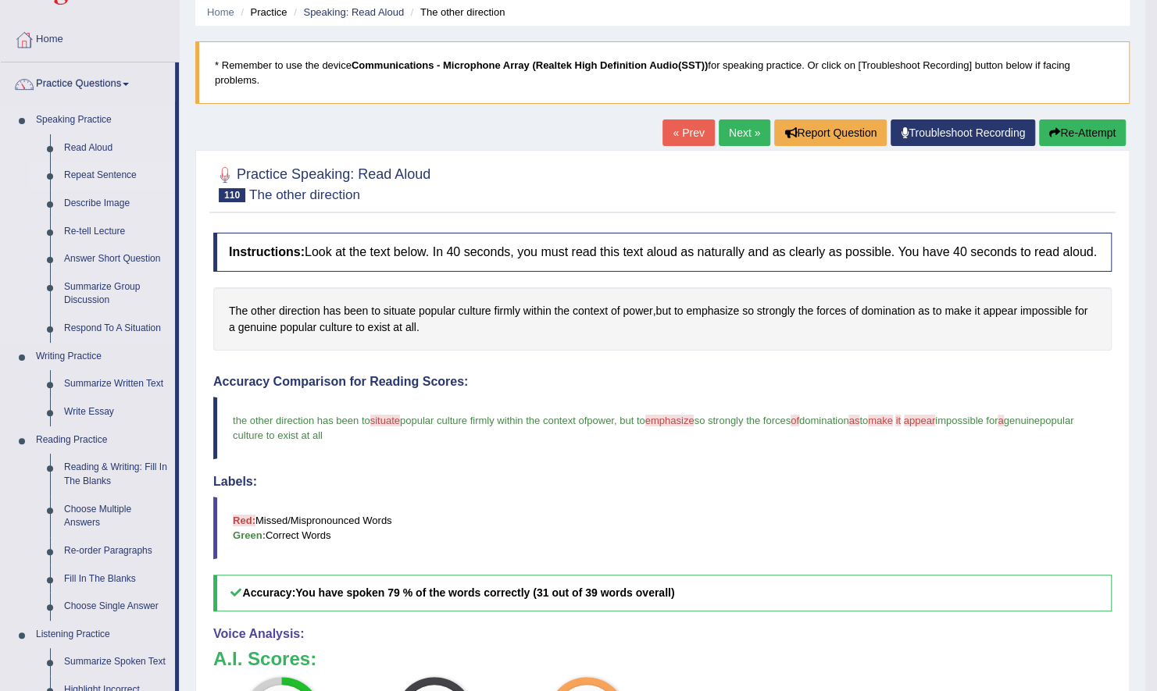
click at [109, 174] on link "Repeat Sentence" at bounding box center [116, 176] width 118 height 28
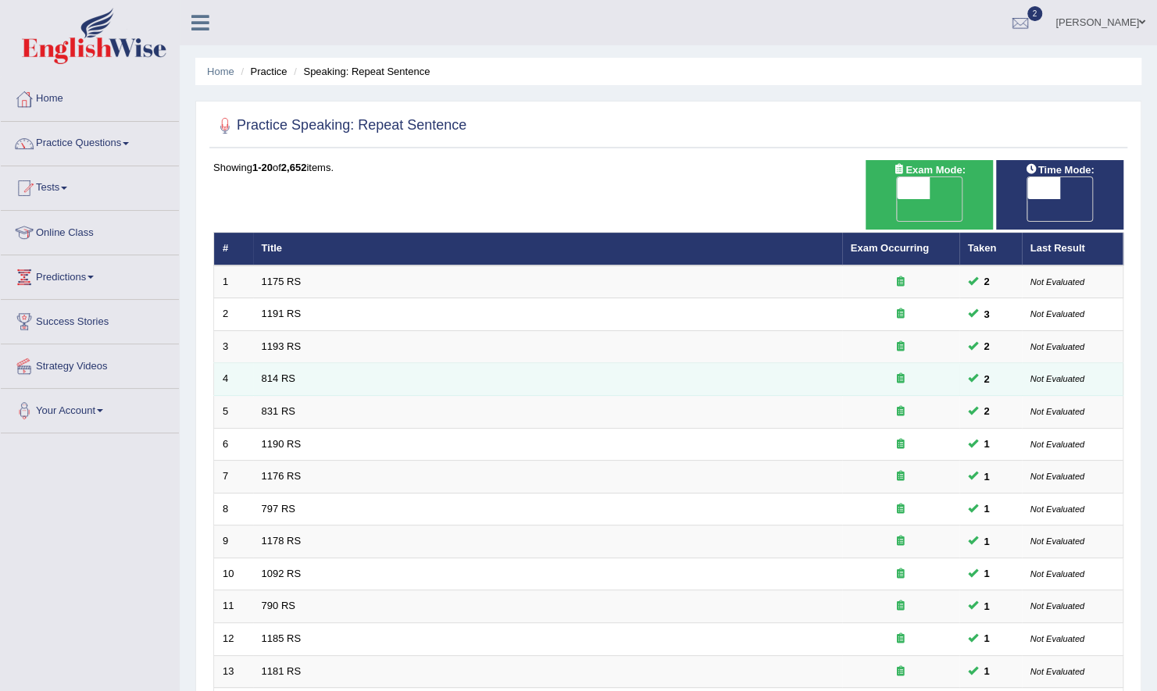
scroll to position [335, 0]
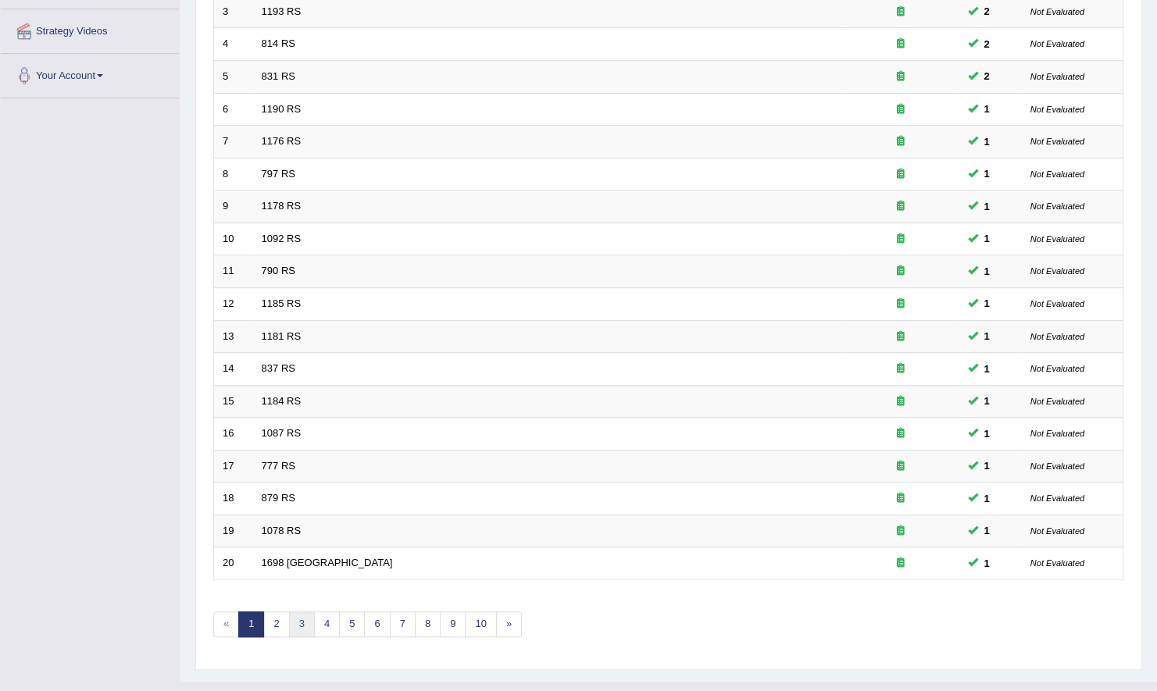
click at [298, 612] on link "3" at bounding box center [302, 625] width 26 height 26
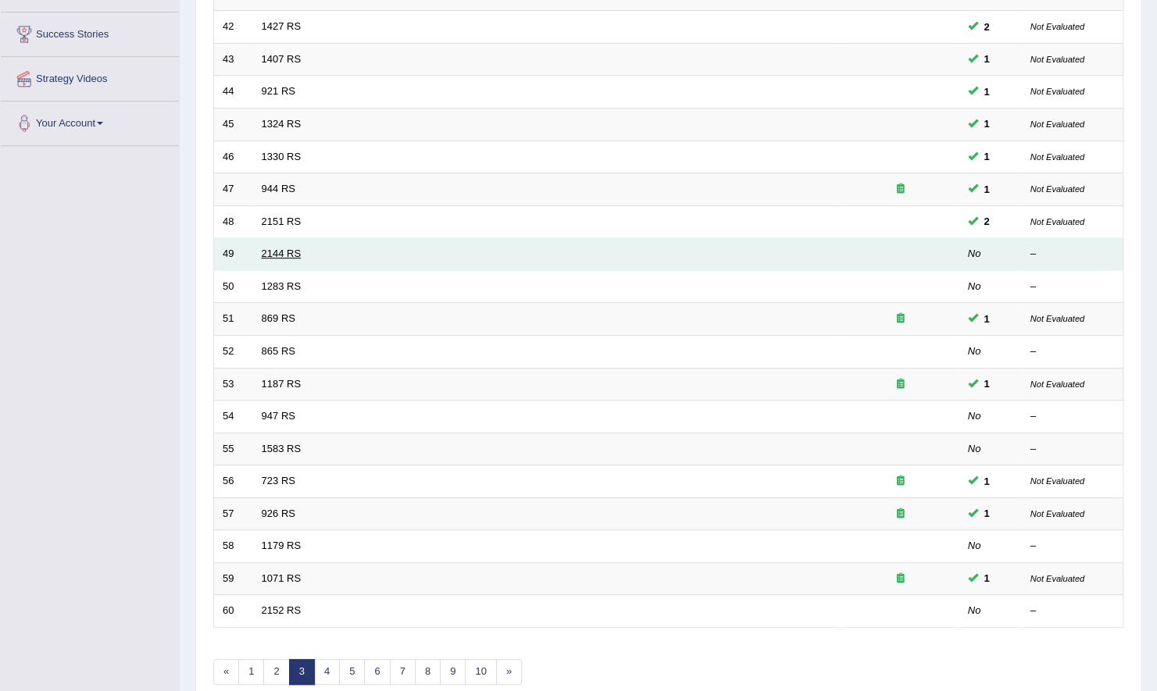
click at [273, 248] on link "2144 RS" at bounding box center [282, 254] width 40 height 12
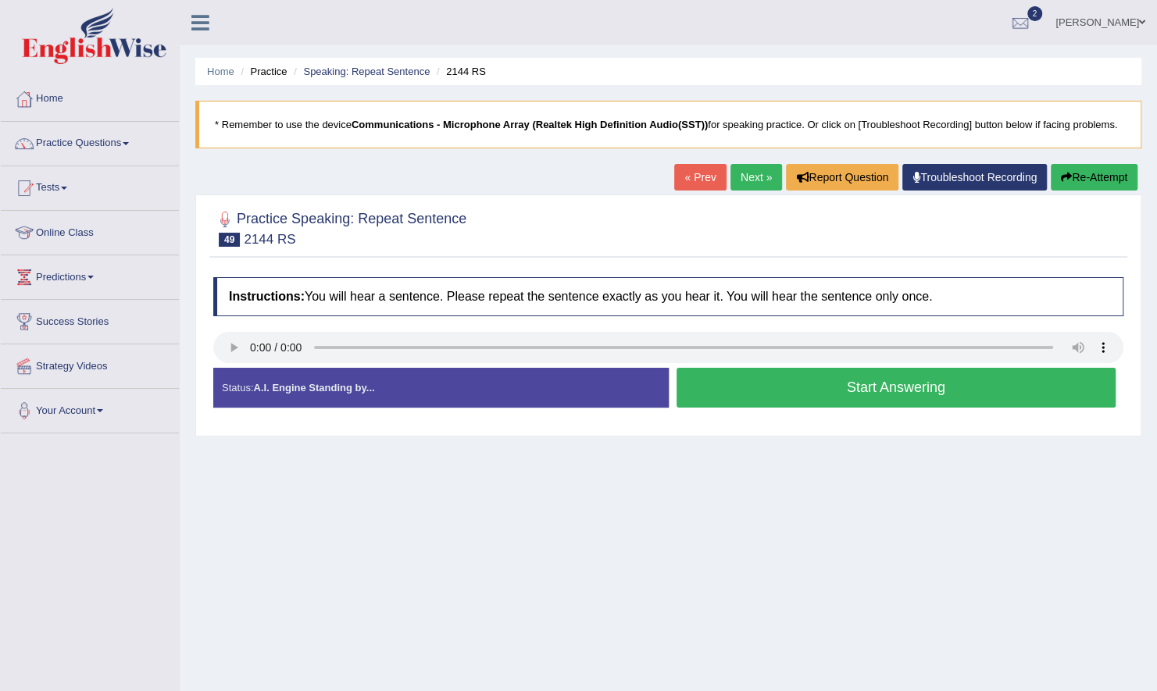
click at [742, 379] on button "Start Answering" at bounding box center [897, 388] width 440 height 40
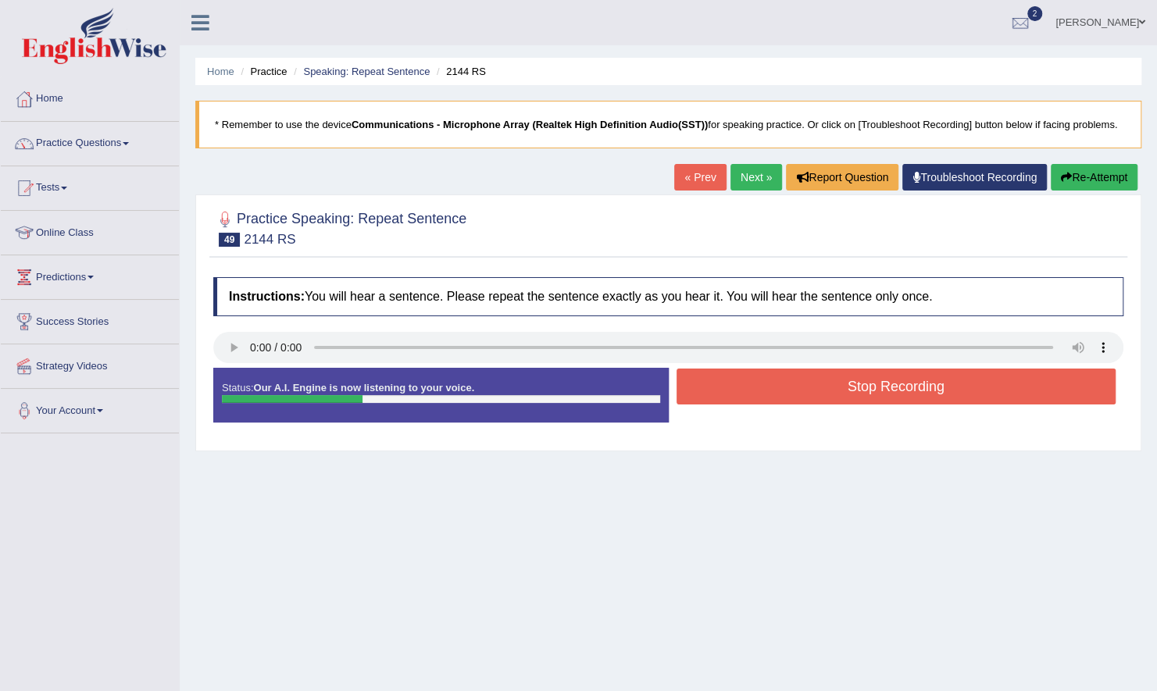
click at [756, 377] on button "Stop Recording" at bounding box center [897, 387] width 440 height 36
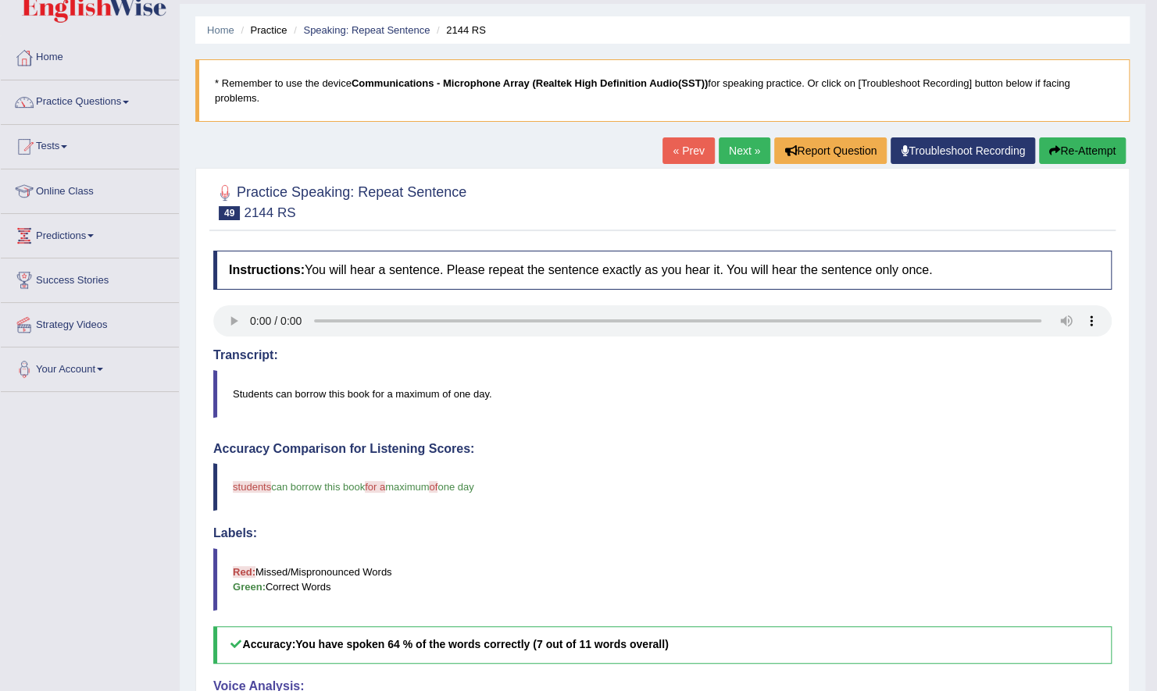
scroll to position [41, 0]
click at [750, 145] on link "Next »" at bounding box center [745, 151] width 52 height 27
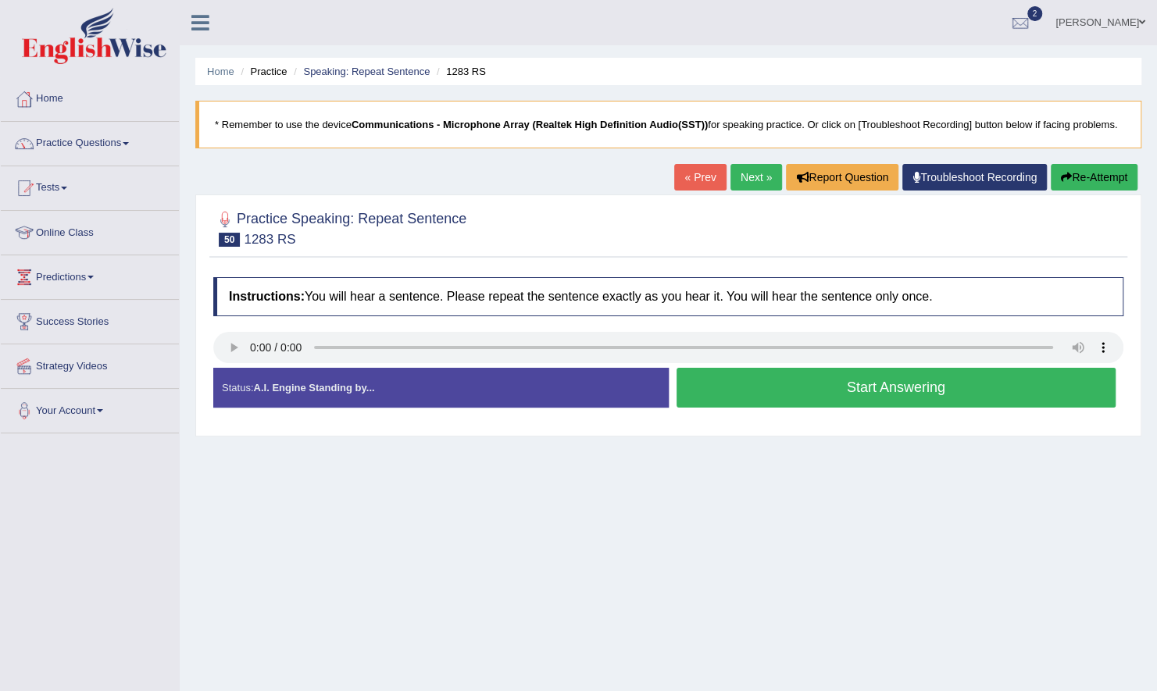
click at [761, 394] on button "Start Answering" at bounding box center [897, 388] width 440 height 40
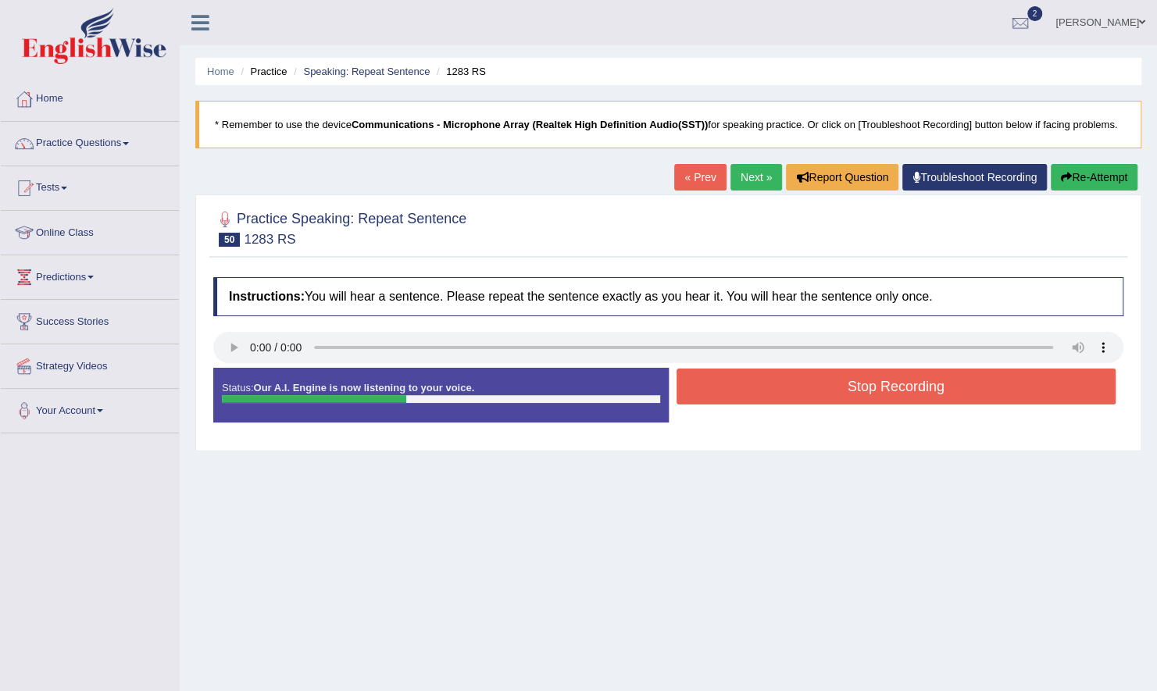
click at [788, 394] on button "Stop Recording" at bounding box center [897, 387] width 440 height 36
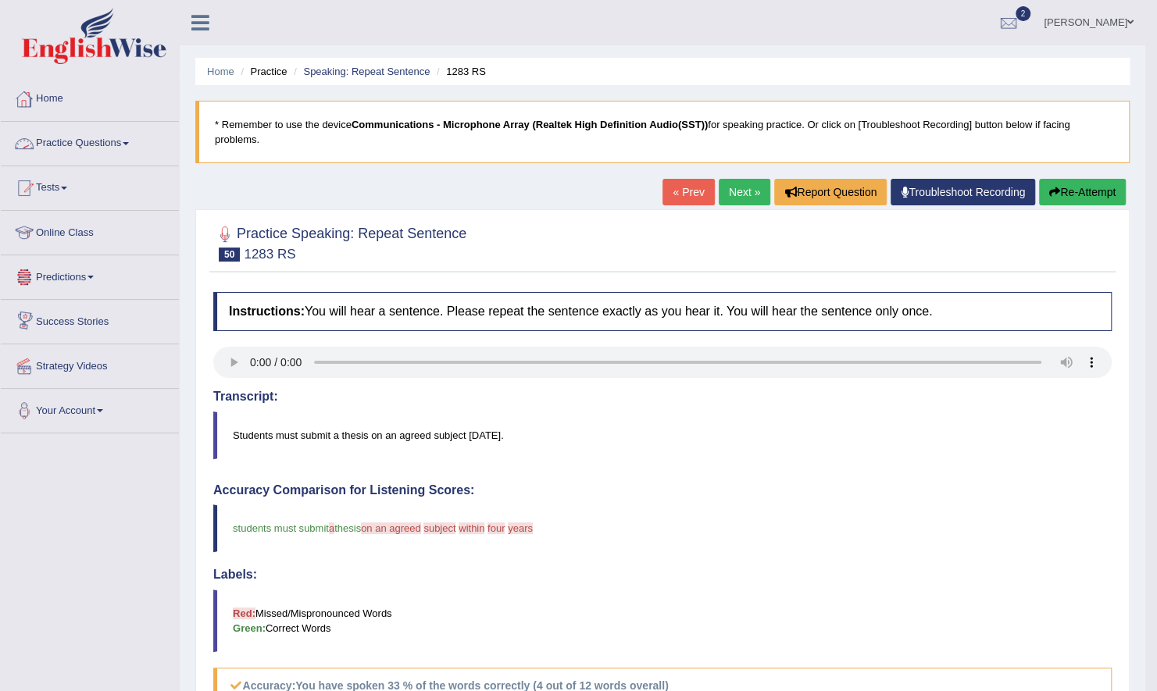
click at [116, 142] on link "Practice Questions" at bounding box center [90, 141] width 178 height 39
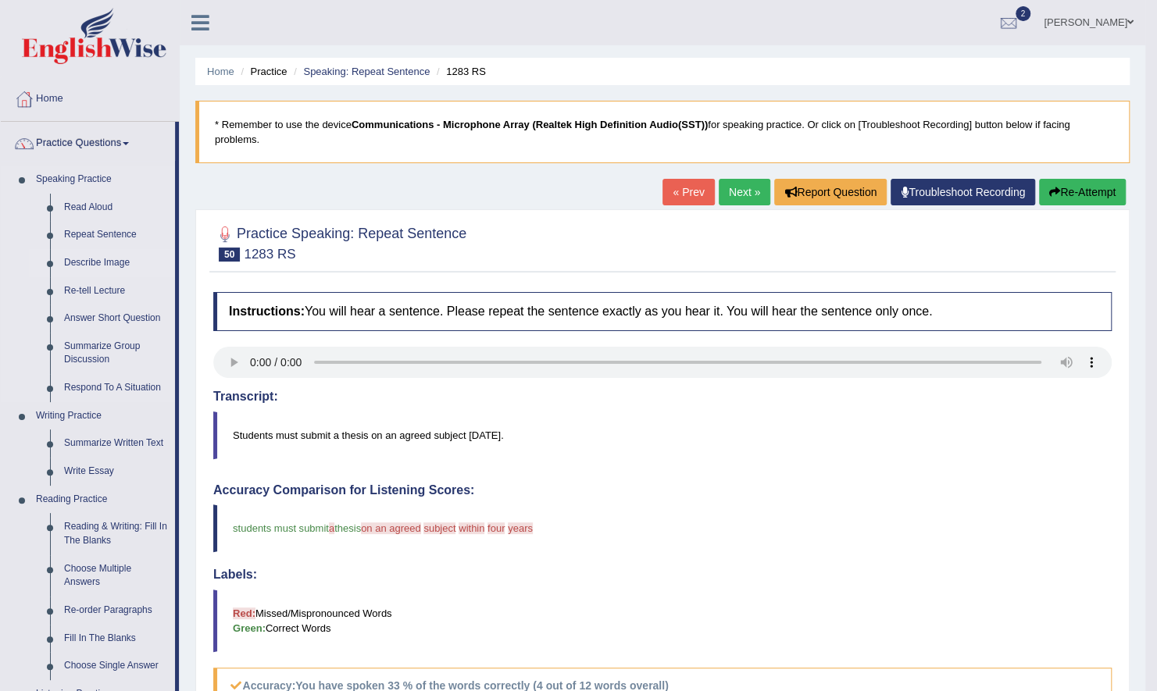
click at [105, 261] on link "Describe Image" at bounding box center [116, 263] width 118 height 28
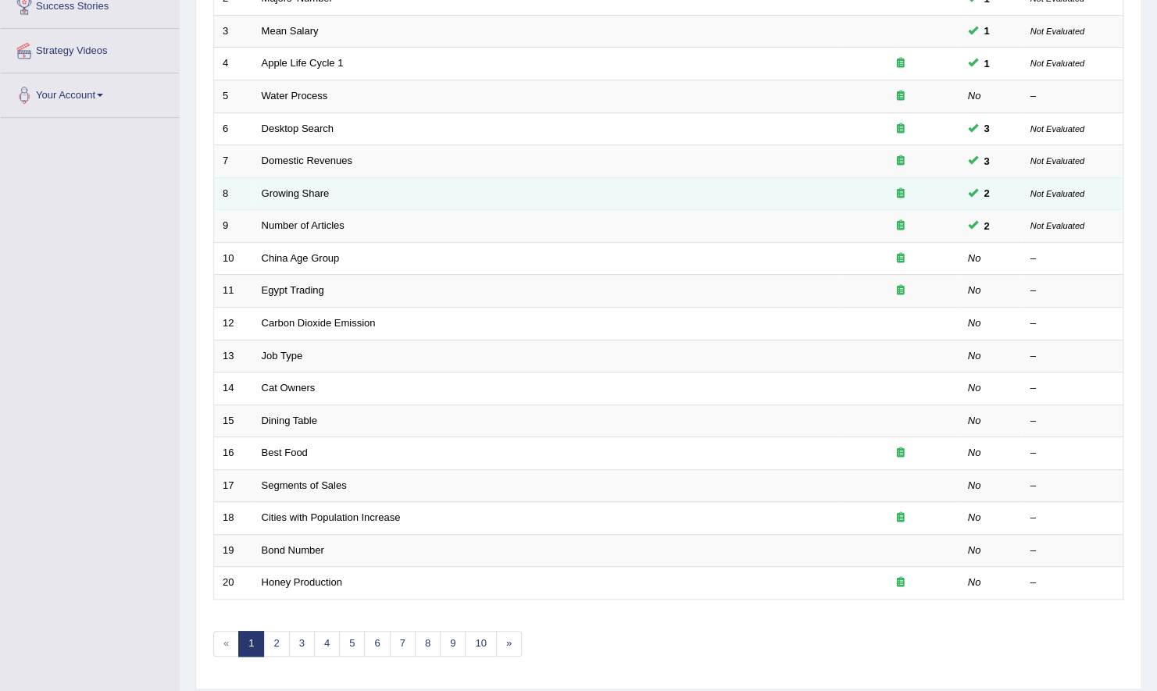
scroll to position [335, 0]
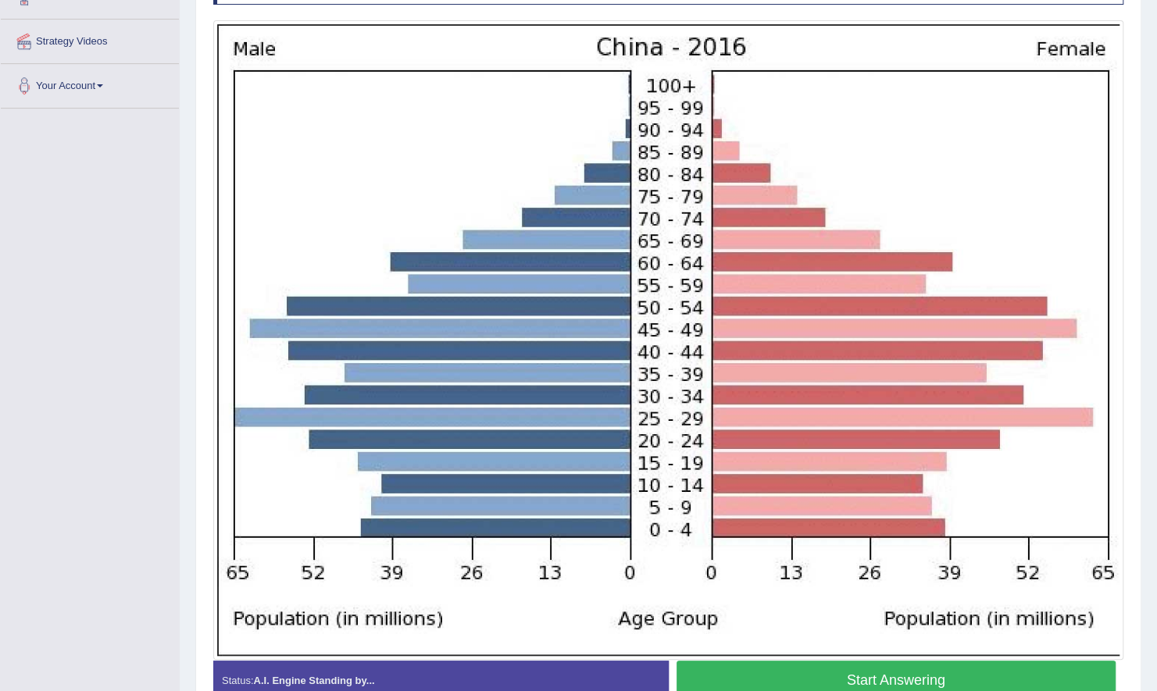
scroll to position [327, 0]
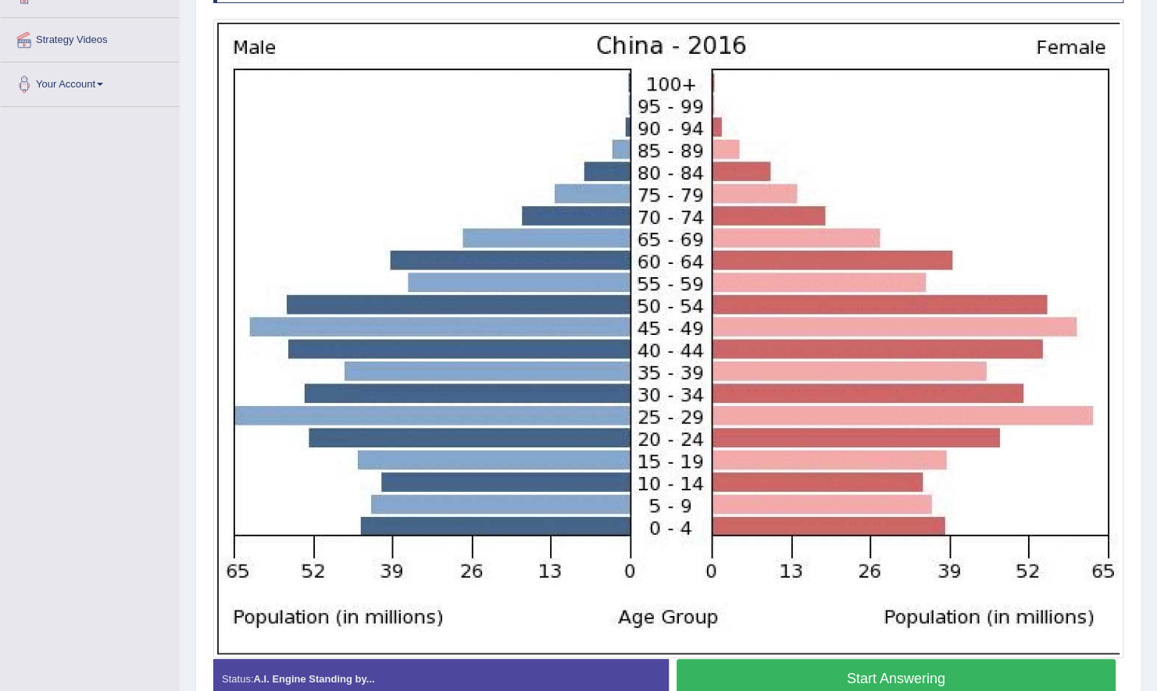
click at [899, 685] on button "Start Answering" at bounding box center [897, 679] width 440 height 40
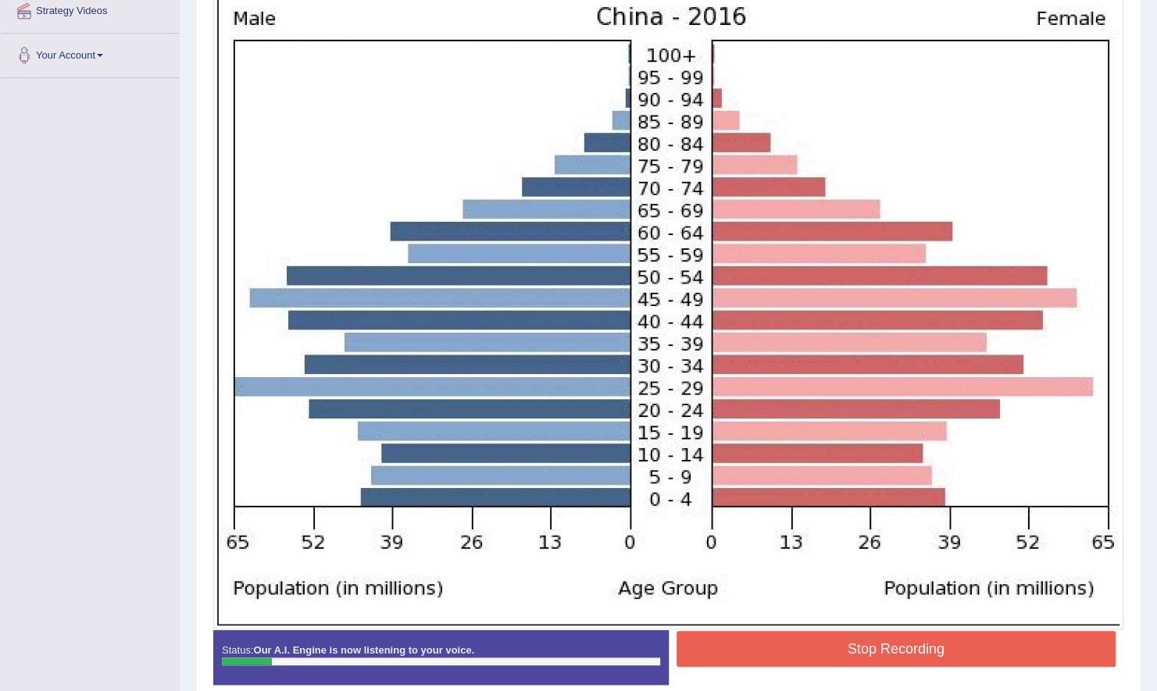
scroll to position [354, 0]
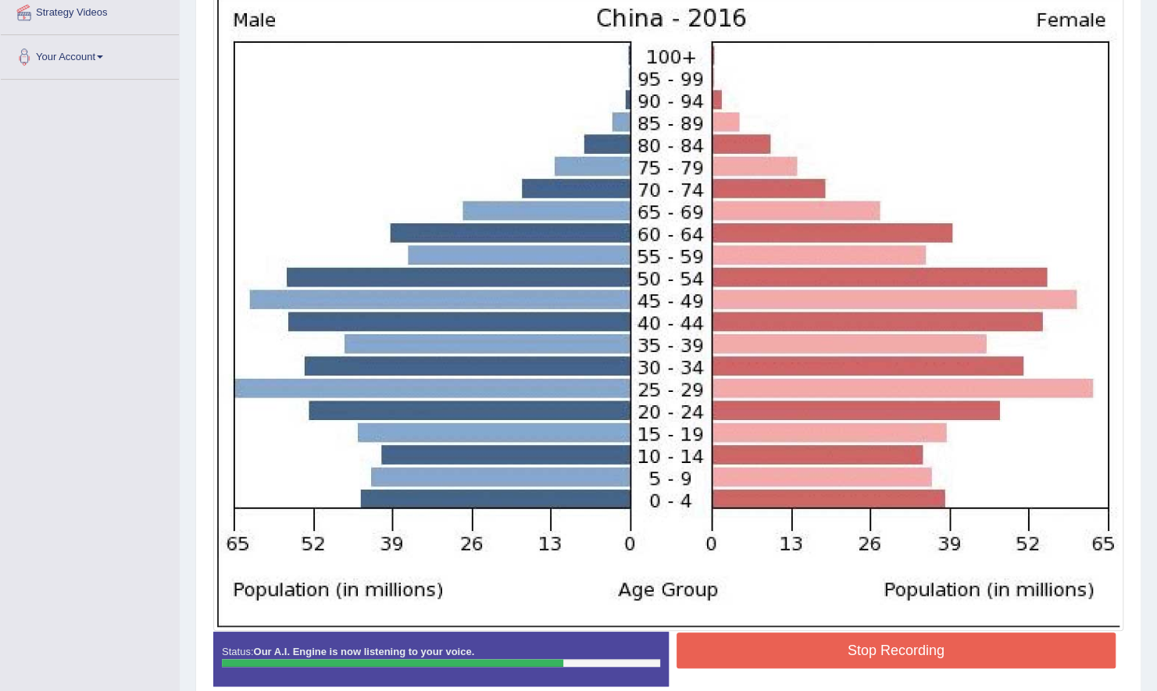
click at [902, 634] on button "Stop Recording" at bounding box center [897, 651] width 440 height 36
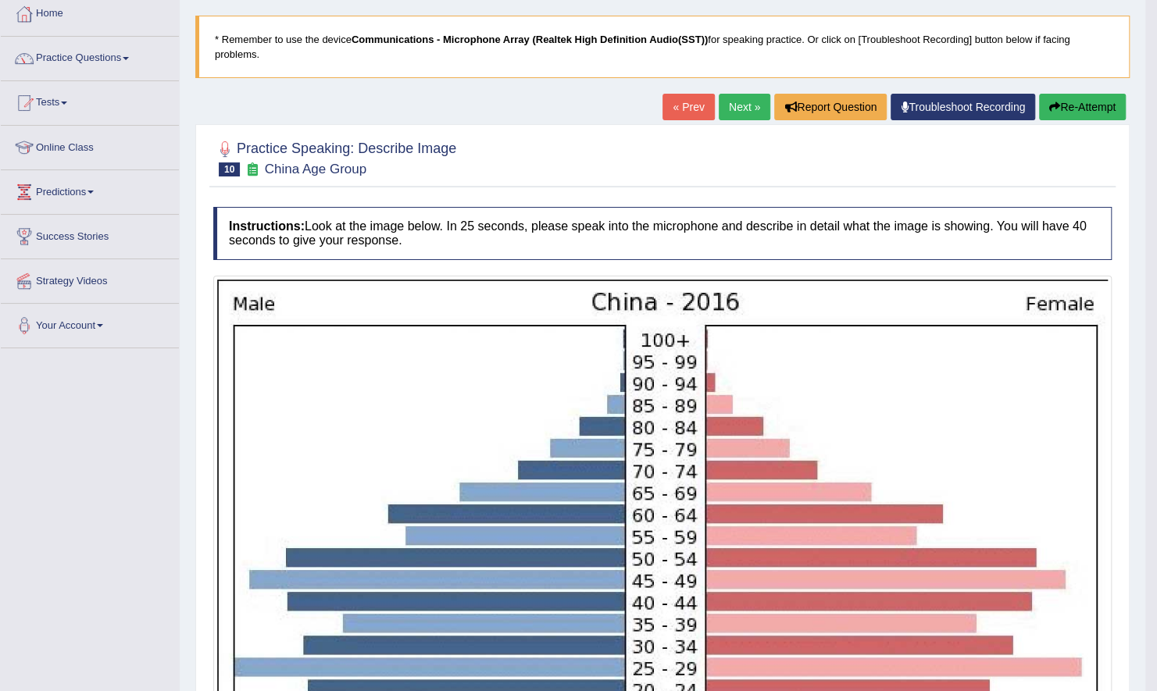
scroll to position [84, 0]
